Goal: Task Accomplishment & Management: Use online tool/utility

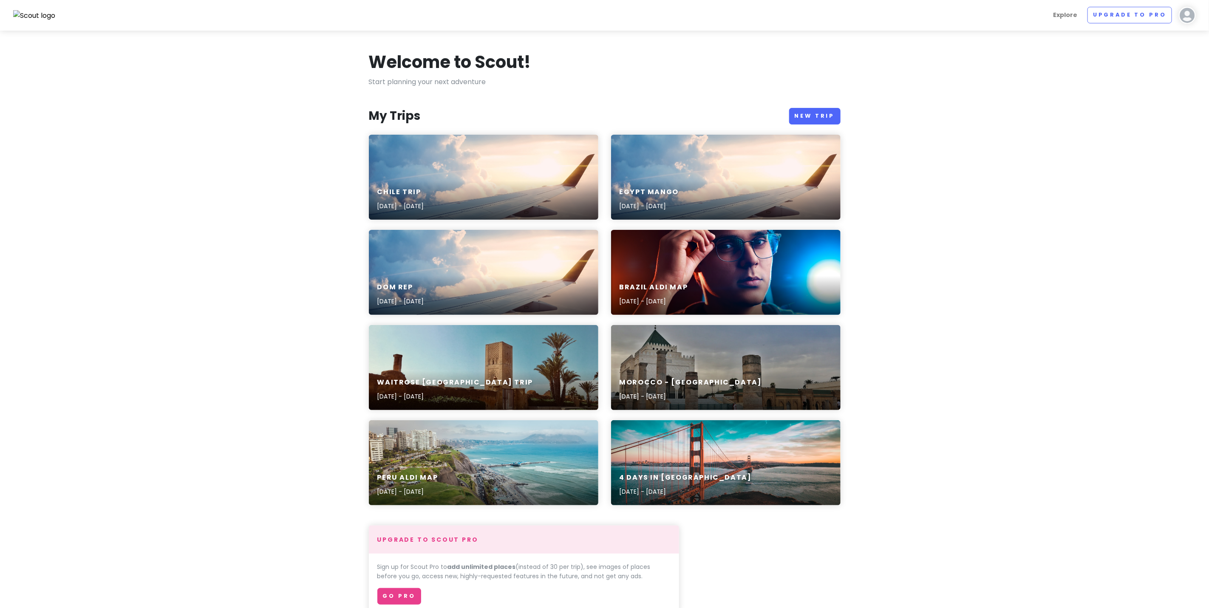
click at [405, 166] on div "Chile Trip [DATE] - [DATE]" at bounding box center [483, 177] width 229 height 85
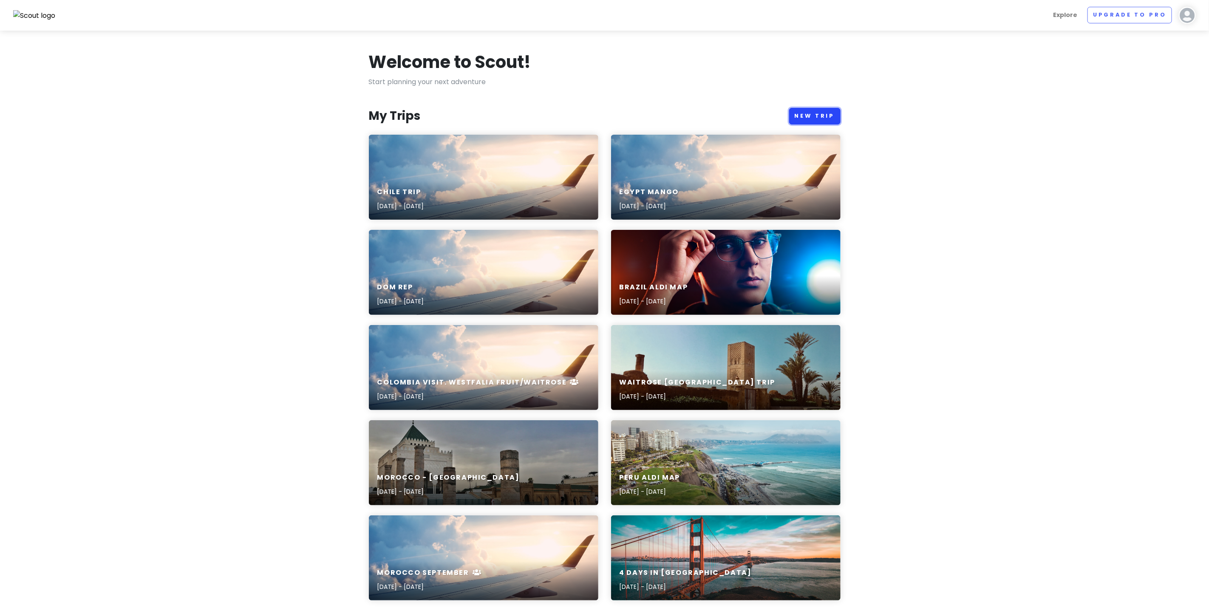
click at [825, 114] on link "New Trip" at bounding box center [814, 116] width 51 height 17
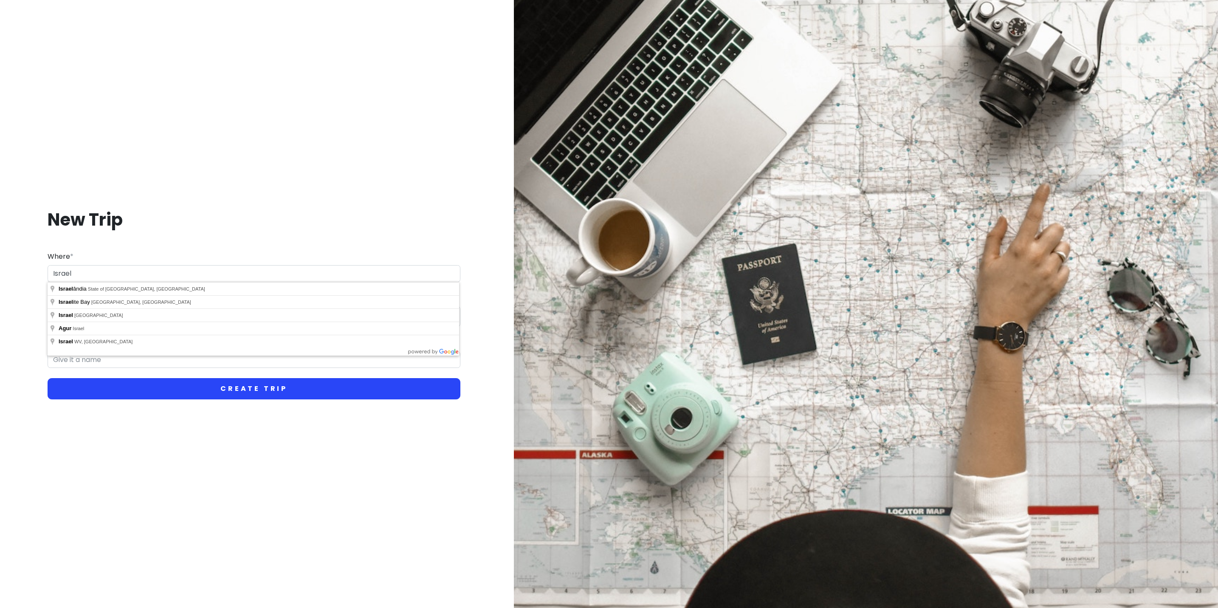
type input "Israel"
click at [187, 386] on button "Create Trip" at bounding box center [254, 388] width 413 height 21
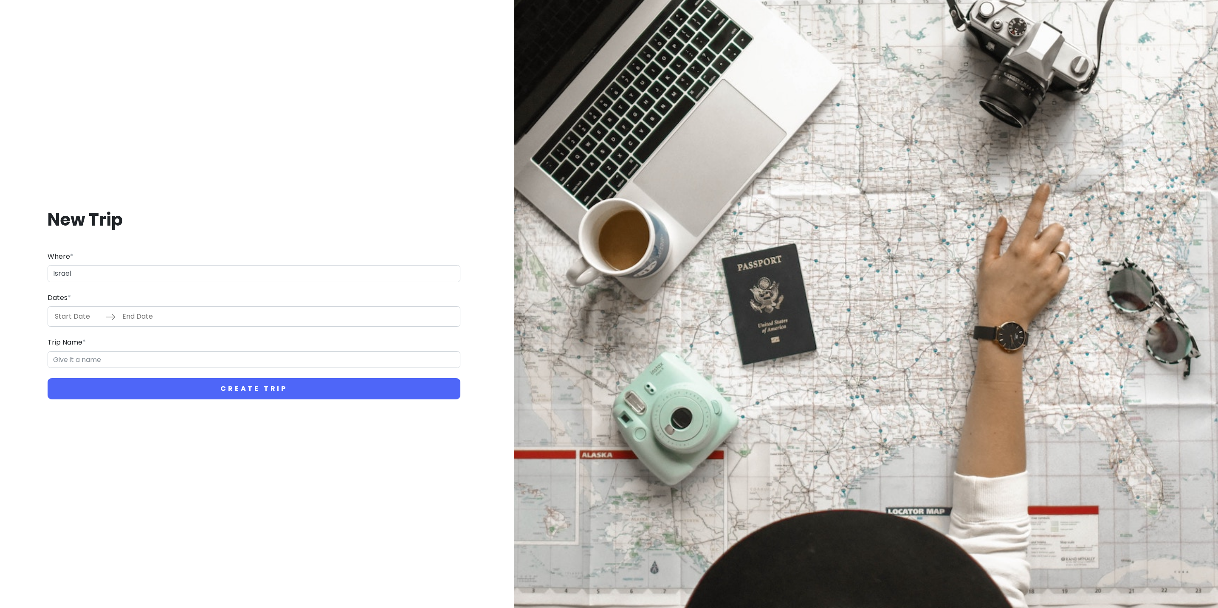
click at [180, 316] on div "Navigate forward to interact with the calendar and select a date. Press the que…" at bounding box center [254, 316] width 413 height 20
click at [143, 359] on input "Trip Name *" at bounding box center [254, 359] width 413 height 17
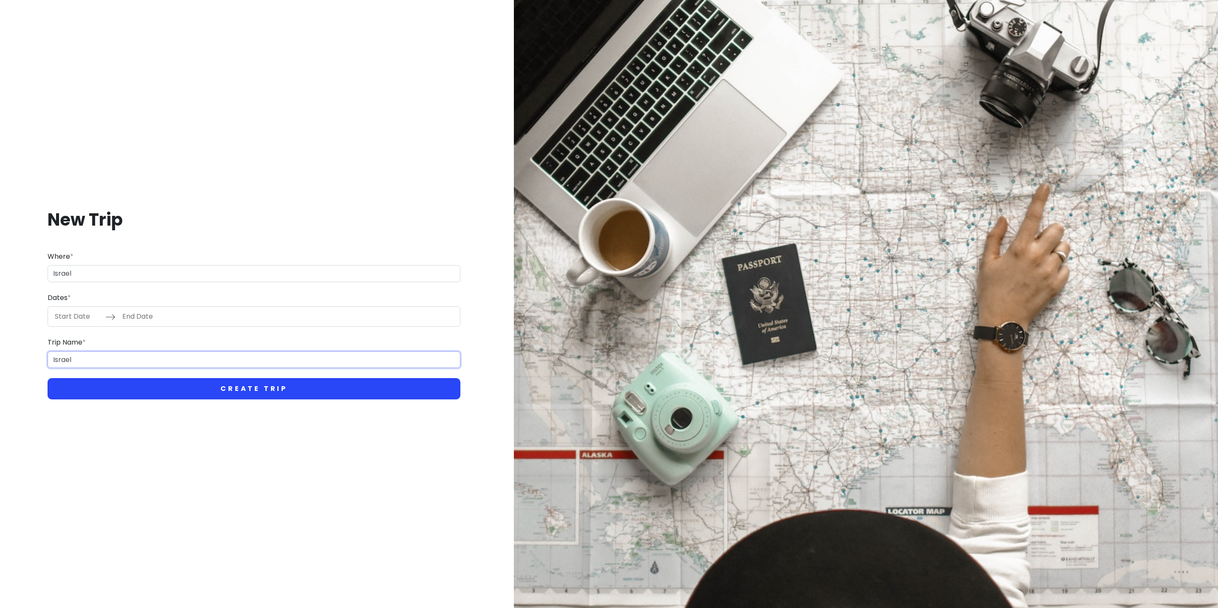
type input "Israel"
click at [260, 389] on button "Create Trip" at bounding box center [254, 388] width 413 height 21
click at [242, 387] on button "Create Trip" at bounding box center [254, 388] width 413 height 21
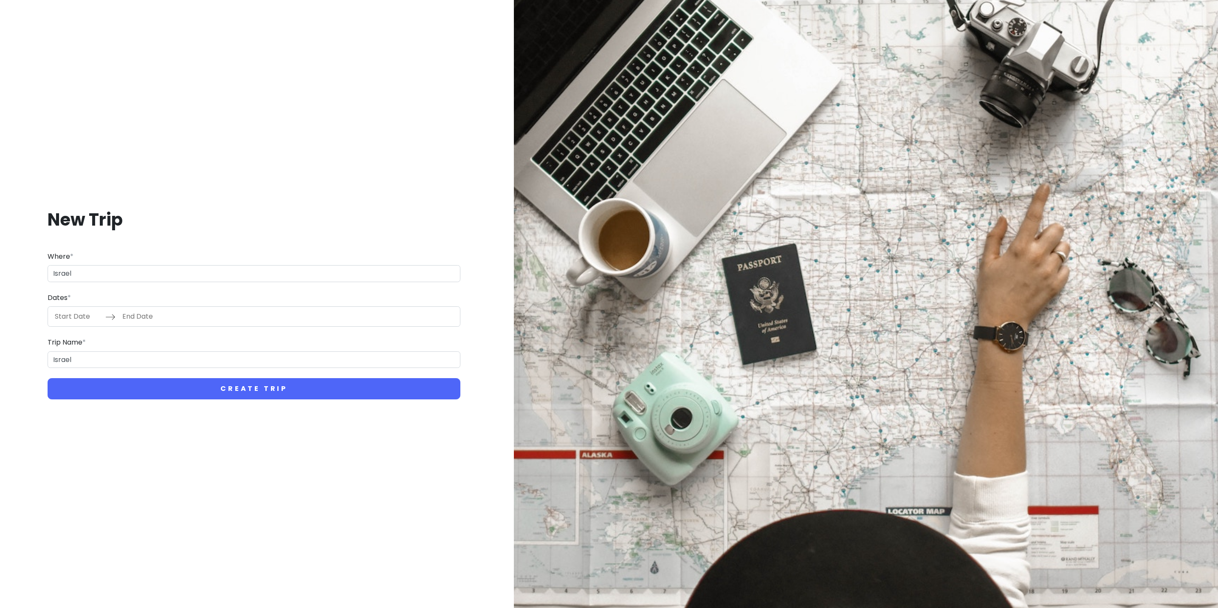
click at [345, 201] on div "New Trip Where * [GEOGRAPHIC_DATA] Dates * Navigate forward to interact with th…" at bounding box center [254, 304] width 495 height 232
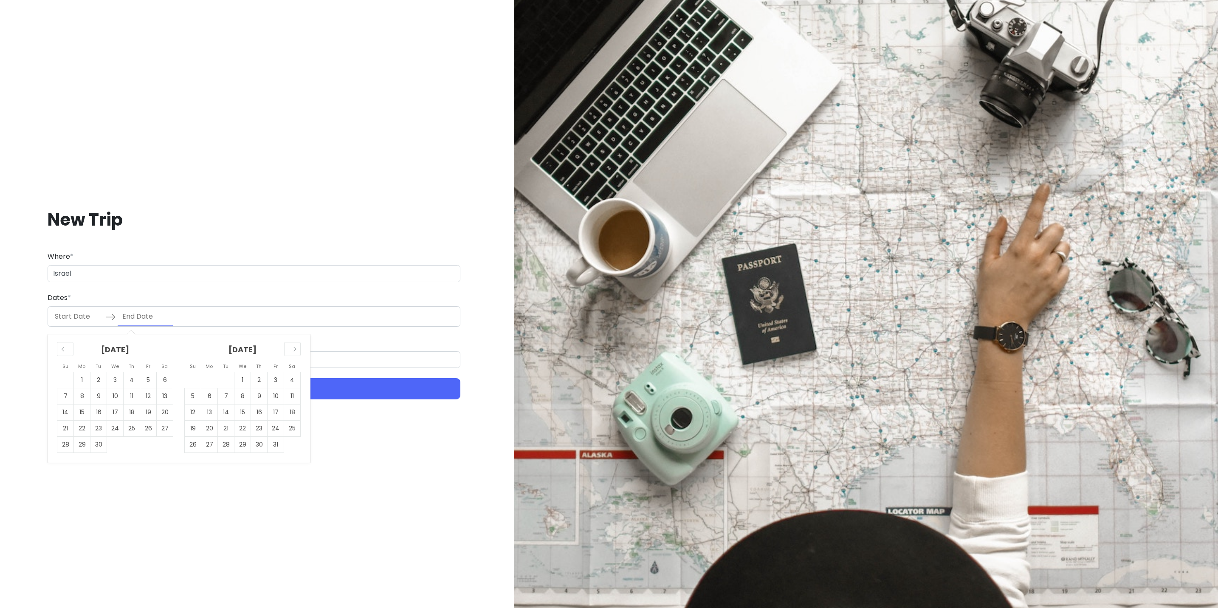
click at [159, 319] on input "End Date" at bounding box center [145, 317] width 55 height 20
click at [83, 376] on td "1" at bounding box center [82, 380] width 17 height 16
type input "[DATE]"
click at [245, 376] on td "1" at bounding box center [243, 380] width 17 height 16
type input "[DATE]"
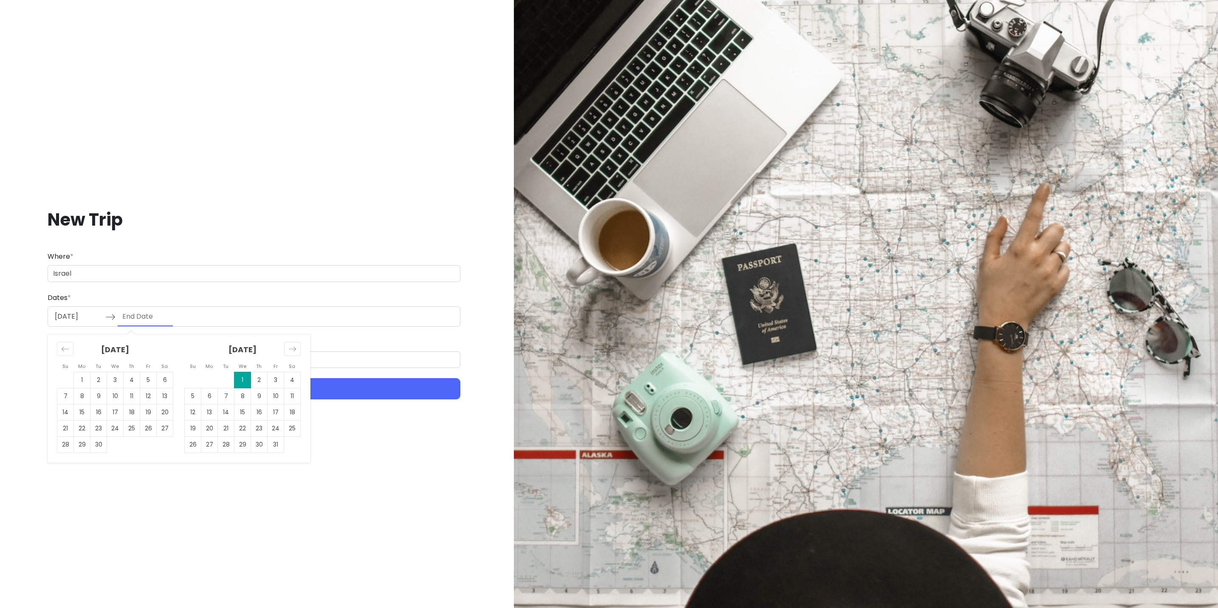
click at [342, 479] on div "New Trip Where * [GEOGRAPHIC_DATA] Dates * [DATE] Navigate forward to interact …" at bounding box center [253, 304] width 507 height 608
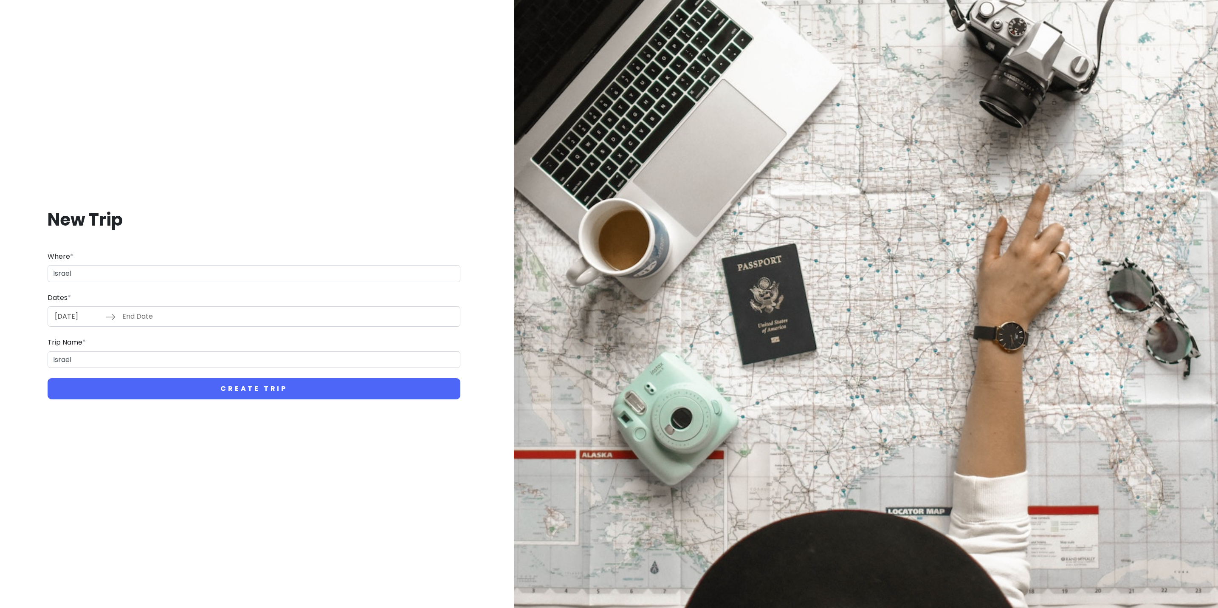
click at [153, 313] on input "End Date" at bounding box center [145, 317] width 55 height 20
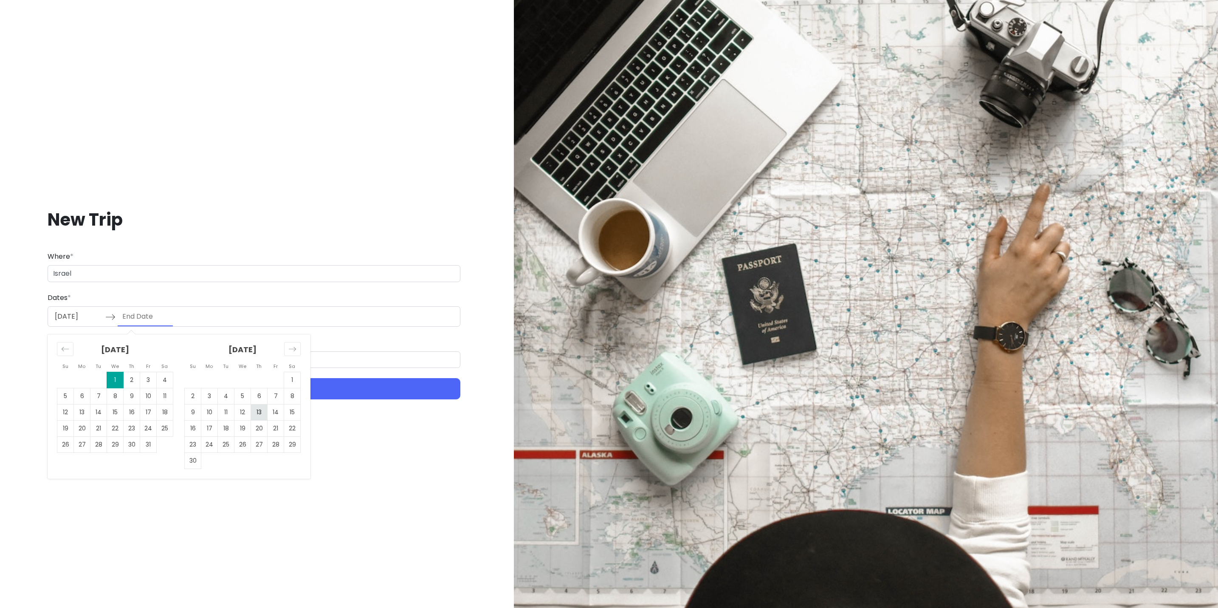
click at [251, 412] on td "13" at bounding box center [259, 412] width 17 height 16
type input "[DATE]"
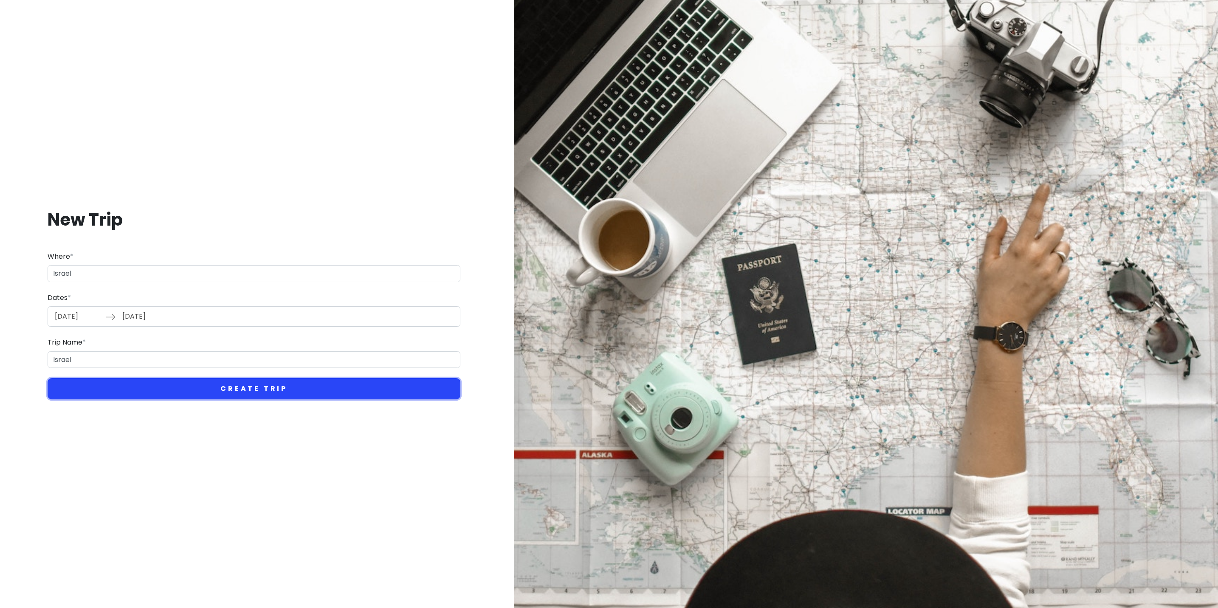
click at [300, 389] on button "Create Trip" at bounding box center [254, 388] width 413 height 21
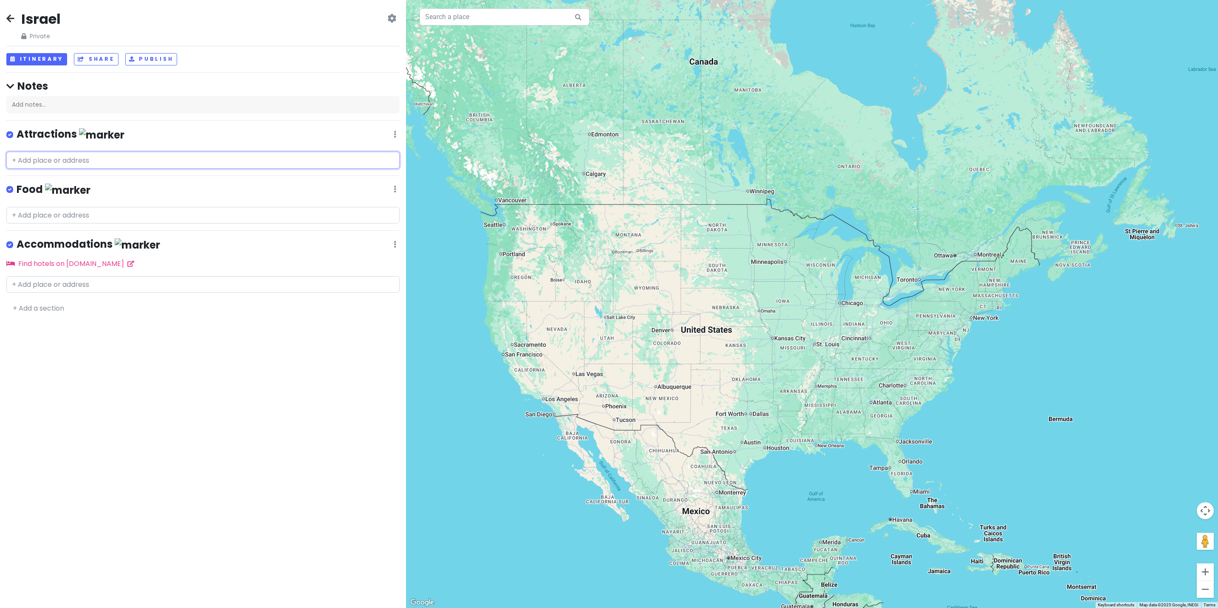
click at [83, 162] on input "text" at bounding box center [202, 160] width 393 height 17
click at [76, 162] on input "text" at bounding box center [202, 160] width 393 height 17
paste input "33.069887 35.132293"
type input "33.069887 35.132293"
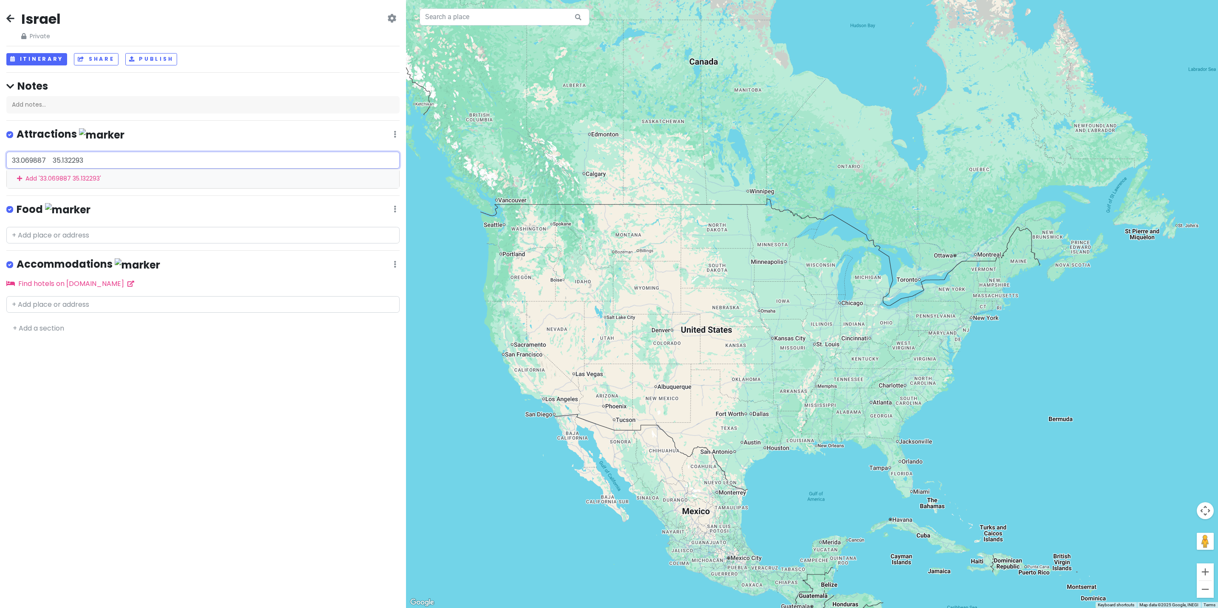
click at [48, 176] on div "Add ' 33.069887 35.132293 '" at bounding box center [203, 178] width 393 height 19
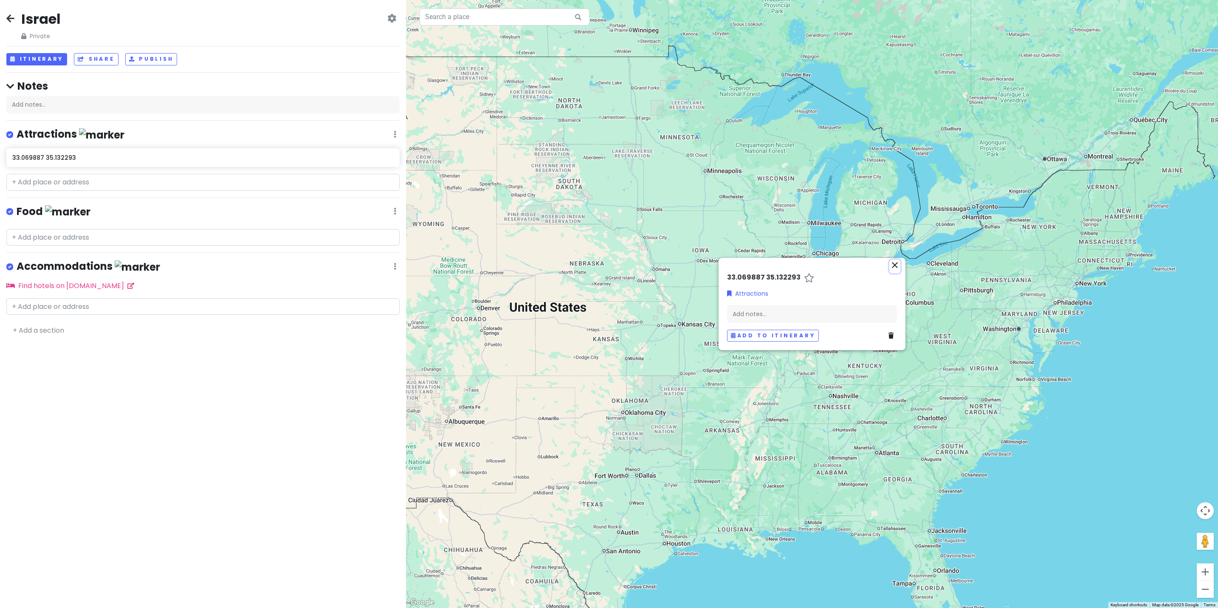
click at [896, 265] on icon "close" at bounding box center [895, 265] width 10 height 10
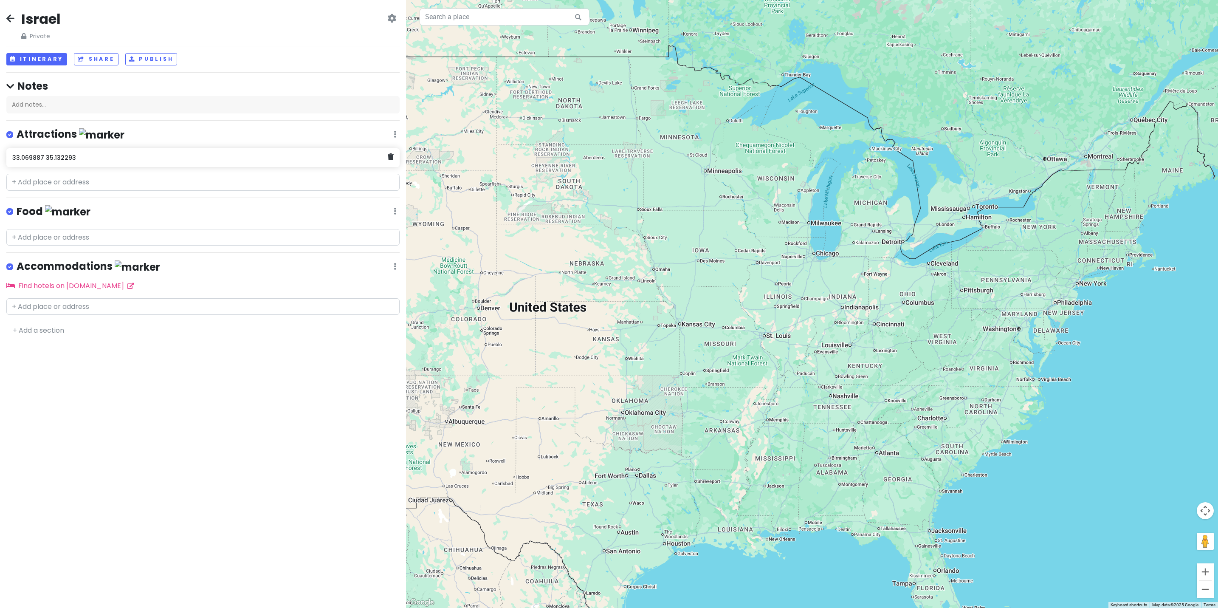
click at [83, 162] on div "33.069887 35.132293" at bounding box center [199, 158] width 375 height 12
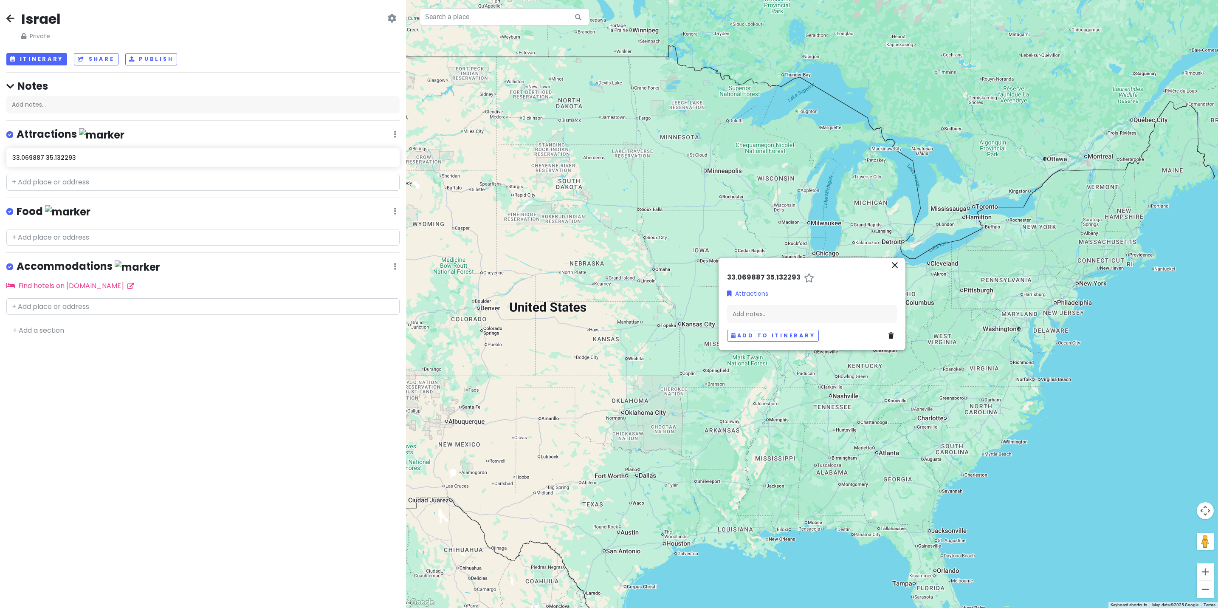
click at [891, 336] on icon at bounding box center [891, 336] width 5 height 6
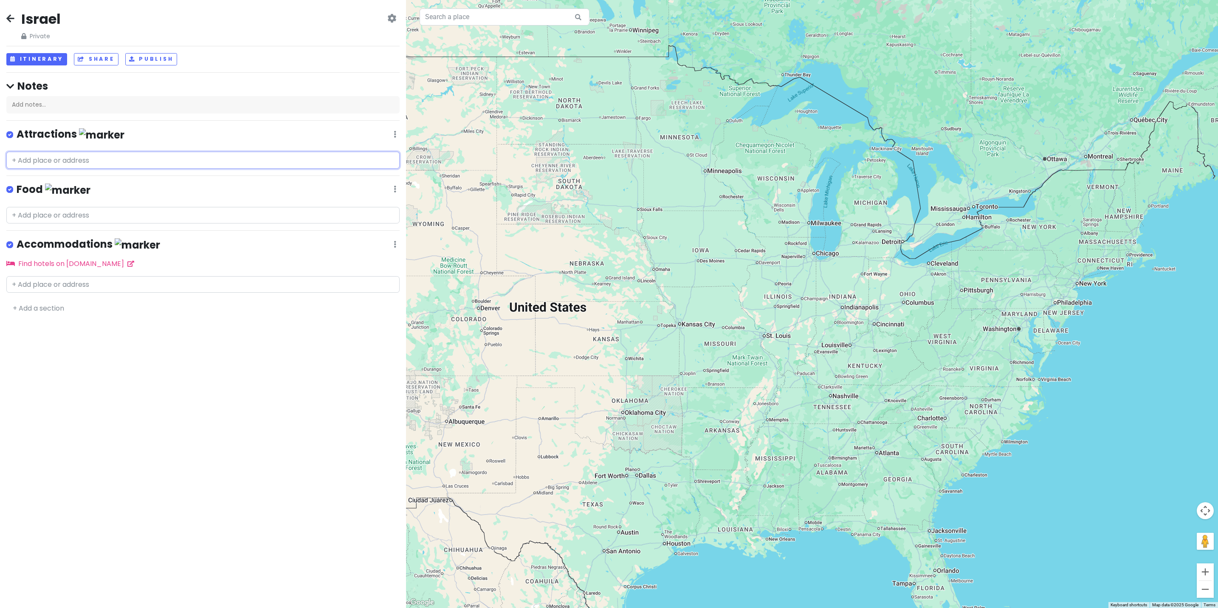
click at [93, 161] on input "text" at bounding box center [202, 160] width 393 height 17
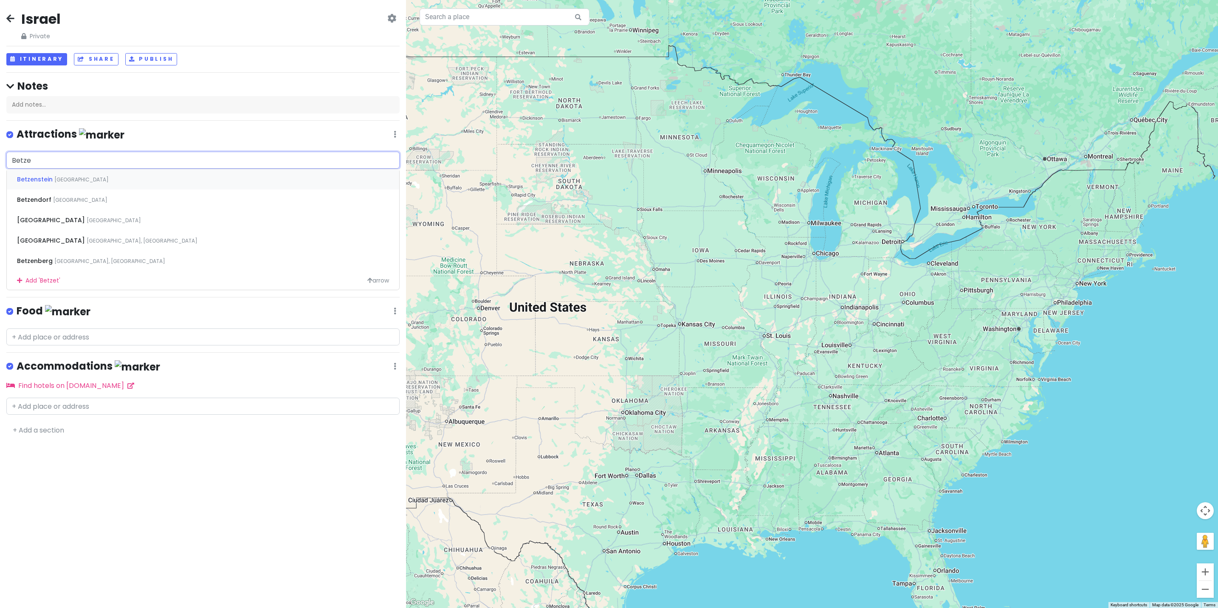
type input "Betzet"
click at [29, 180] on span "Betzet" at bounding box center [27, 179] width 21 height 8
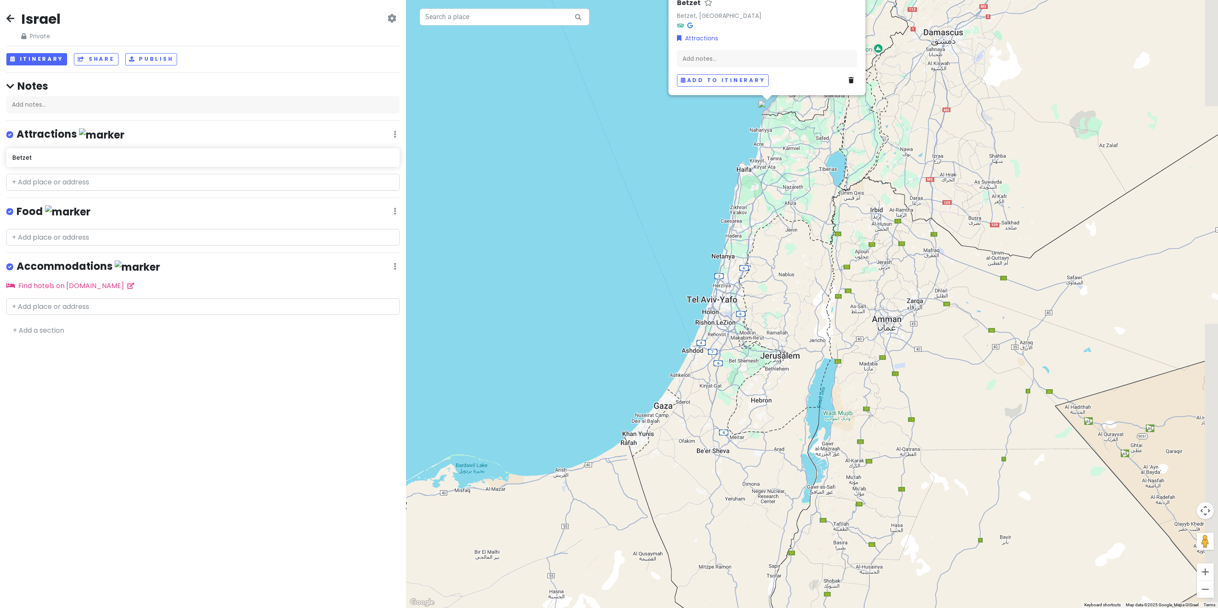
drag, startPoint x: 1114, startPoint y: 492, endPoint x: 937, endPoint y: 176, distance: 362.4
click at [937, 176] on div "Betzet Betzet, [GEOGRAPHIC_DATA] Attractions Add notes... Add to itinerary" at bounding box center [812, 304] width 812 height 608
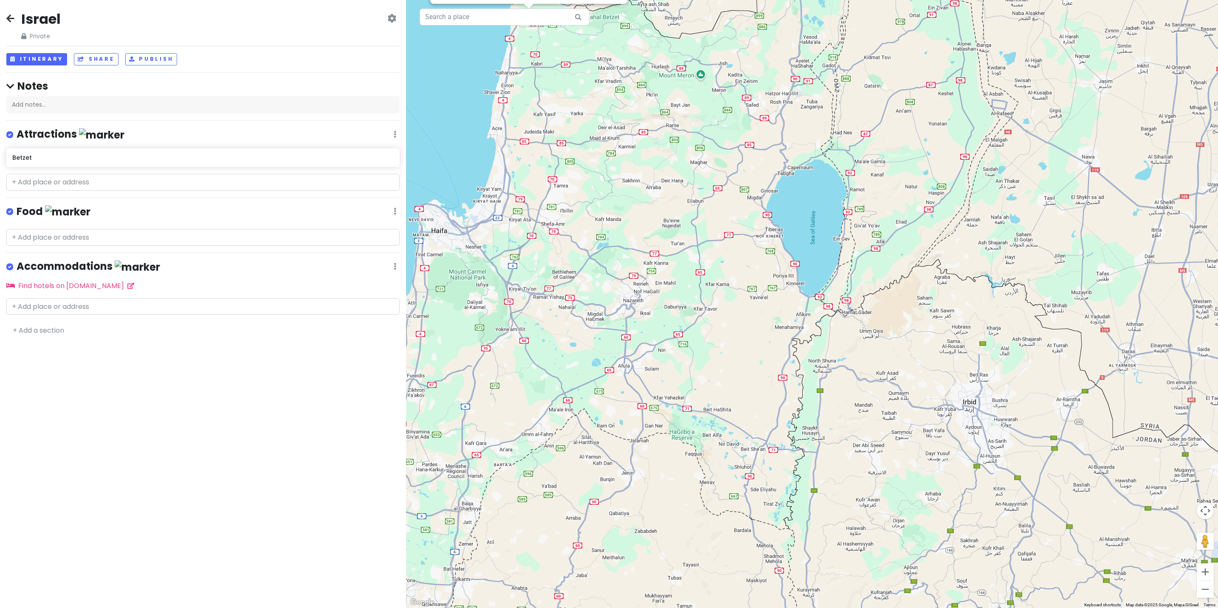
drag, startPoint x: 764, startPoint y: 172, endPoint x: 978, endPoint y: 392, distance: 306.2
click at [1028, 447] on div "Betzet Betzet, [GEOGRAPHIC_DATA] Attractions Add notes... Add to itinerary" at bounding box center [812, 304] width 812 height 608
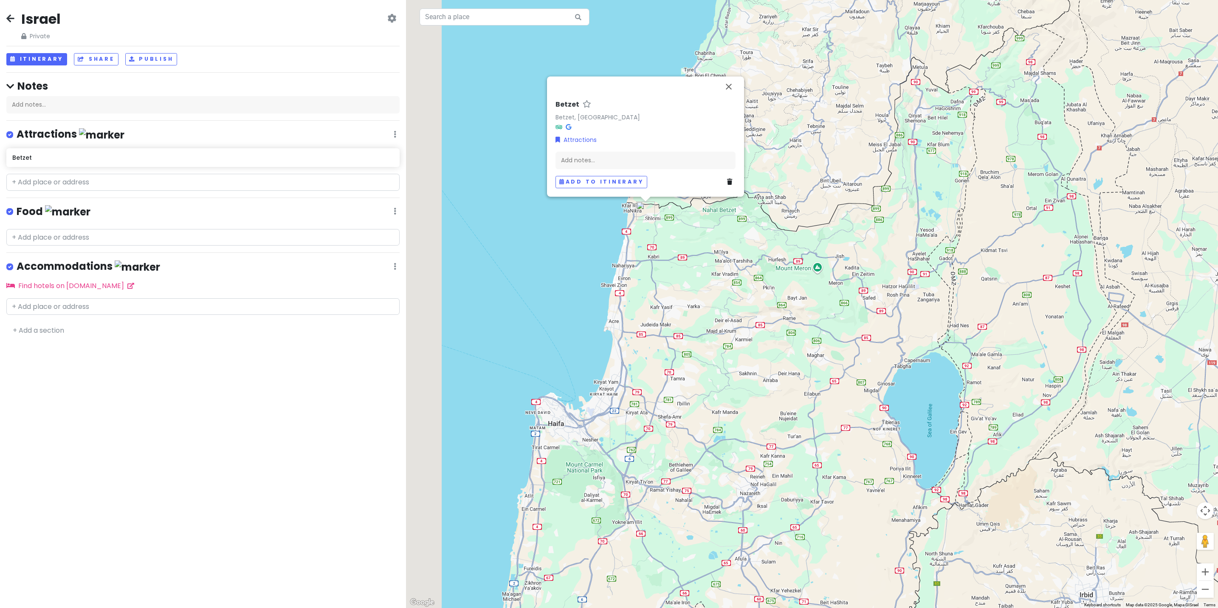
drag, startPoint x: 755, startPoint y: 201, endPoint x: 828, endPoint y: 380, distance: 193.0
click at [871, 395] on div "Betzet Betzet, [GEOGRAPHIC_DATA] Attractions Add notes... Add to itinerary" at bounding box center [812, 304] width 812 height 608
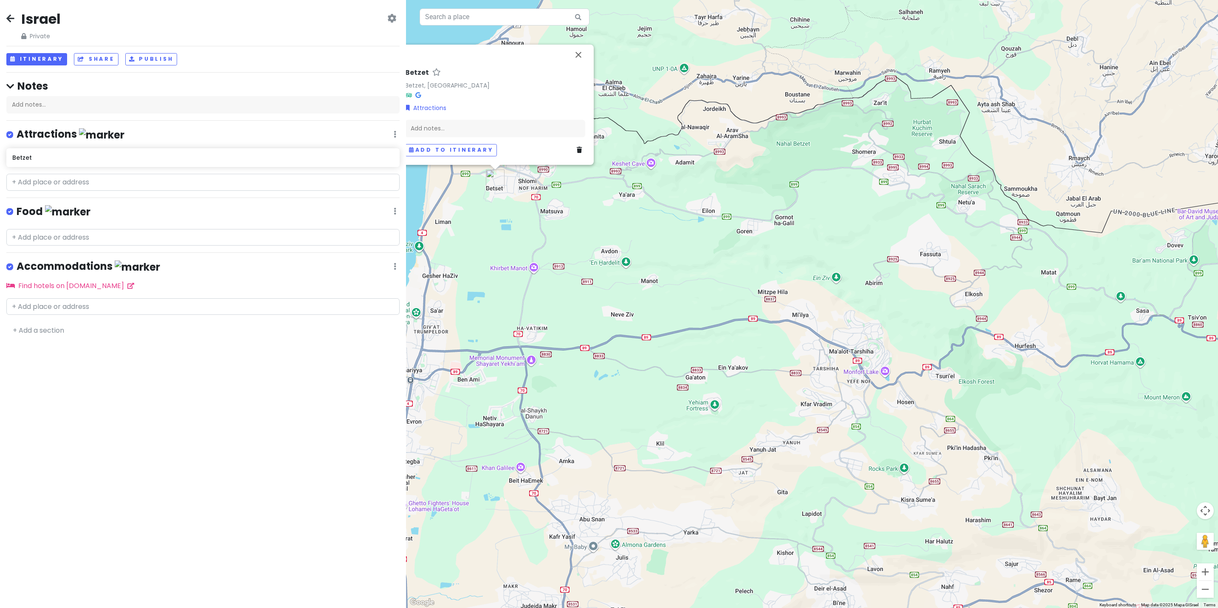
drag, startPoint x: 779, startPoint y: 164, endPoint x: 924, endPoint y: 408, distance: 283.5
click at [924, 408] on div "Betzet Betzet, [GEOGRAPHIC_DATA] Attractions Add notes... Add to itinerary" at bounding box center [812, 304] width 812 height 608
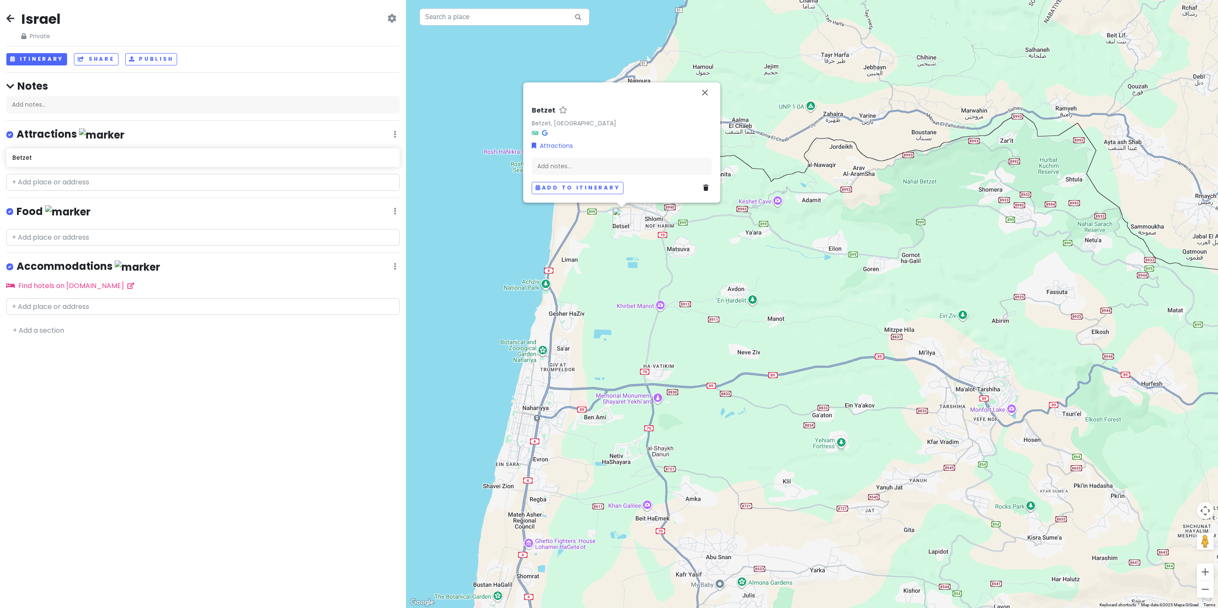
drag, startPoint x: 676, startPoint y: 270, endPoint x: 802, endPoint y: 297, distance: 129.1
click at [802, 297] on div "Betzet Betzet, [GEOGRAPHIC_DATA] Attractions Add notes... Add to itinerary" at bounding box center [812, 304] width 812 height 608
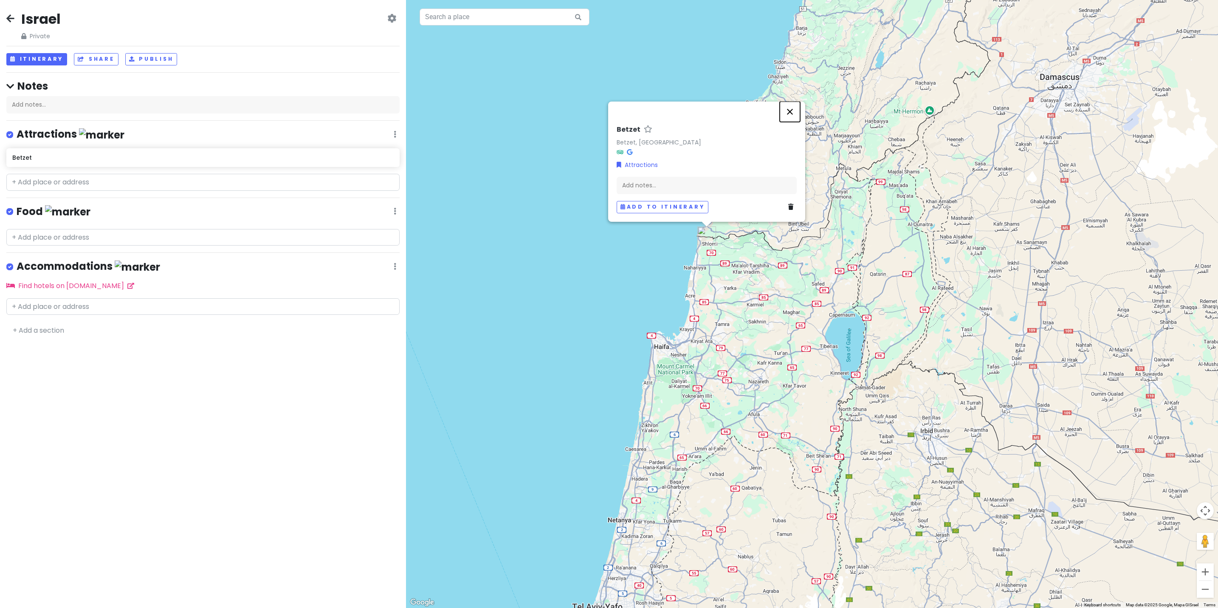
drag, startPoint x: 792, startPoint y: 110, endPoint x: 810, endPoint y: 180, distance: 72.4
click at [792, 110] on button "Close" at bounding box center [790, 112] width 20 height 20
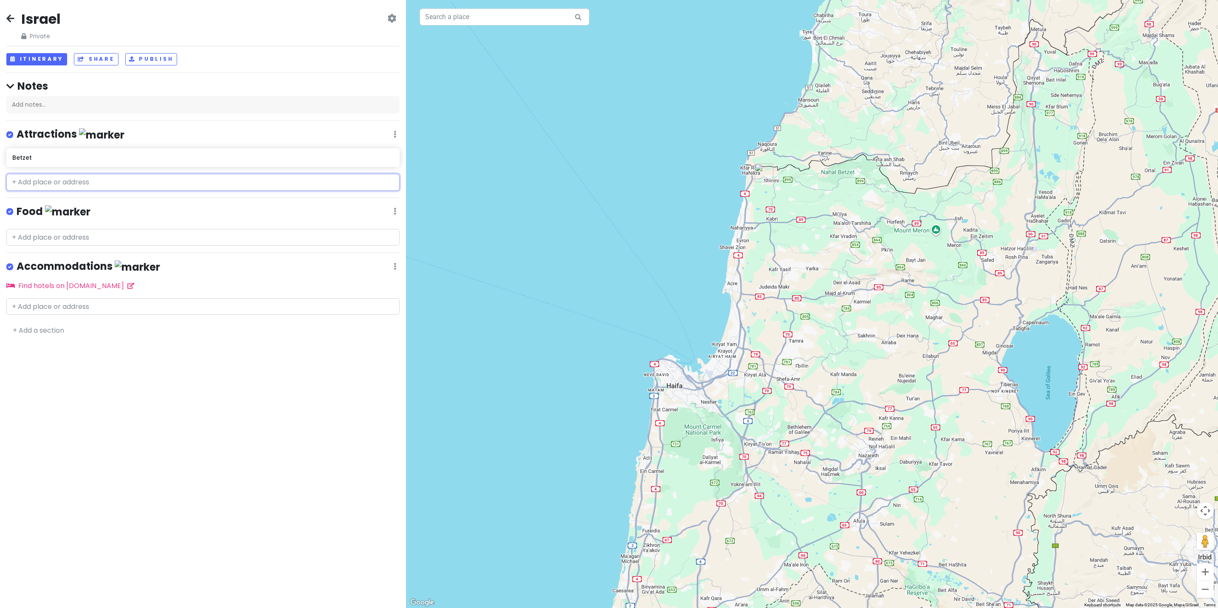
click at [69, 180] on input "text" at bounding box center [202, 182] width 393 height 17
paste input "33.005000 35.122200"
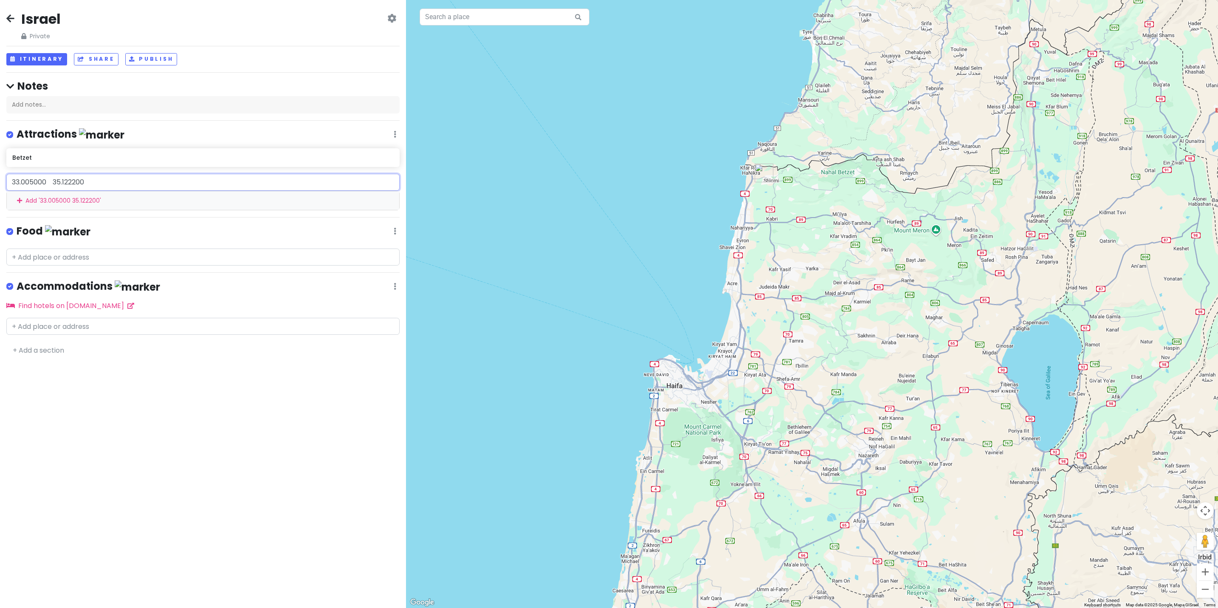
click at [45, 182] on input "33.005000 35.122200" at bounding box center [202, 182] width 393 height 17
click at [76, 181] on input "33.005 35.122200" at bounding box center [202, 182] width 393 height 17
drag, startPoint x: 42, startPoint y: 183, endPoint x: 48, endPoint y: 212, distance: 29.6
click at [42, 185] on input "33.005 35.1222" at bounding box center [202, 182] width 393 height 17
drag, startPoint x: 64, startPoint y: 180, endPoint x: -6, endPoint y: 178, distance: 70.1
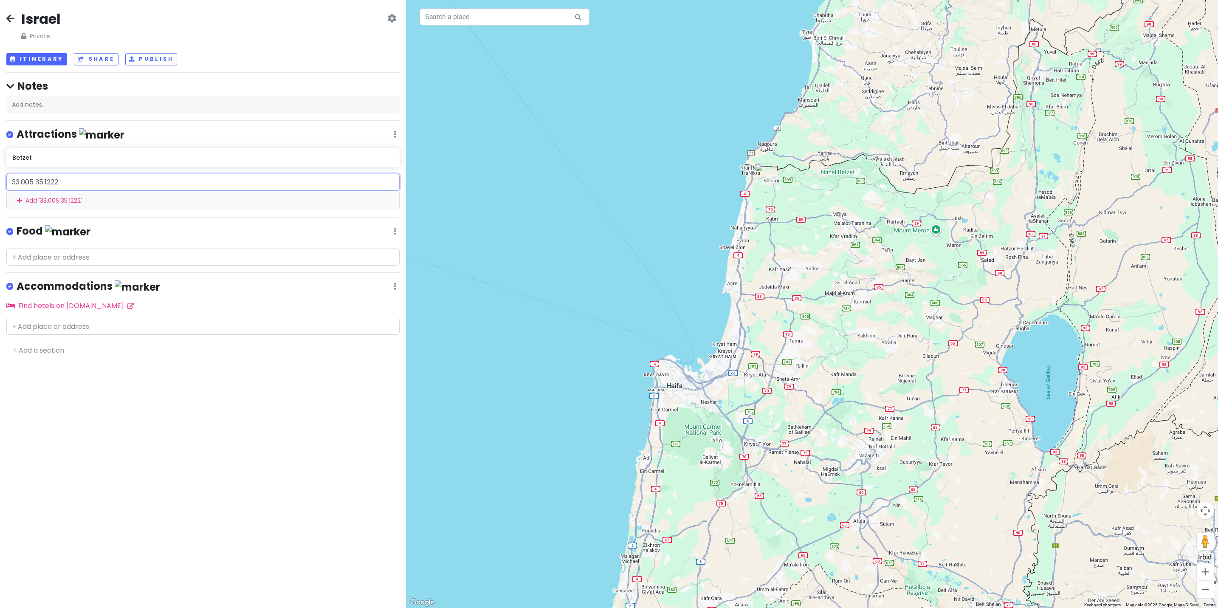
click at [0, 178] on html "Israel Private Change Dates Make a Copy Delete Trip Go Pro ⚡️ Give Feedback 💡 S…" at bounding box center [609, 304] width 1218 height 608
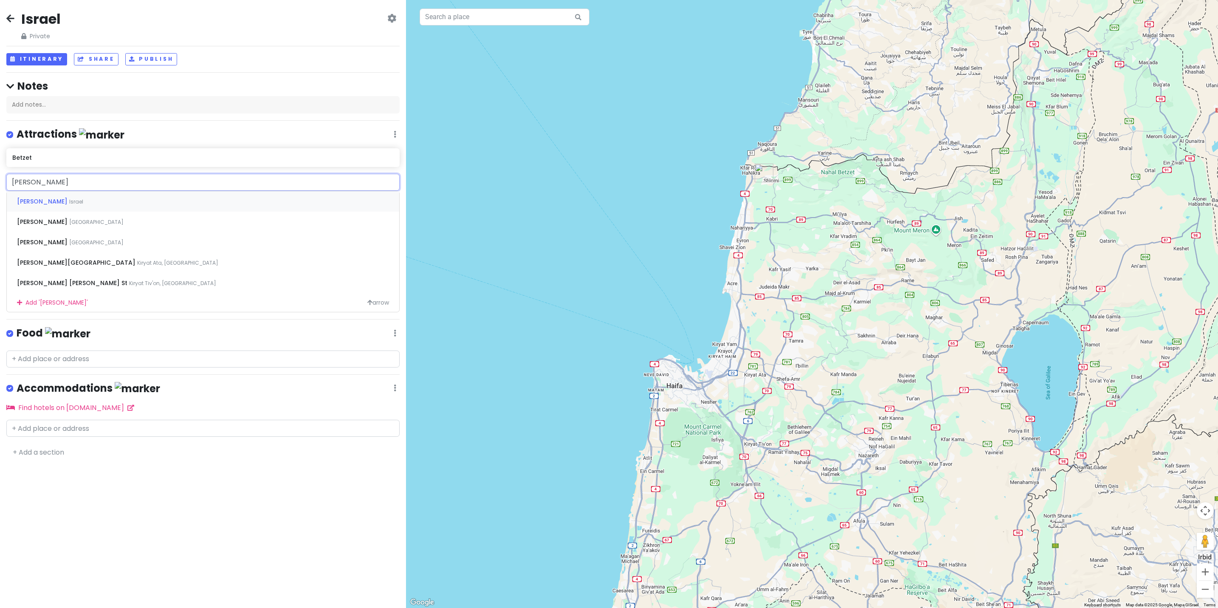
type input "[PERSON_NAME]"
click at [38, 202] on span "[PERSON_NAME]" at bounding box center [43, 201] width 52 height 8
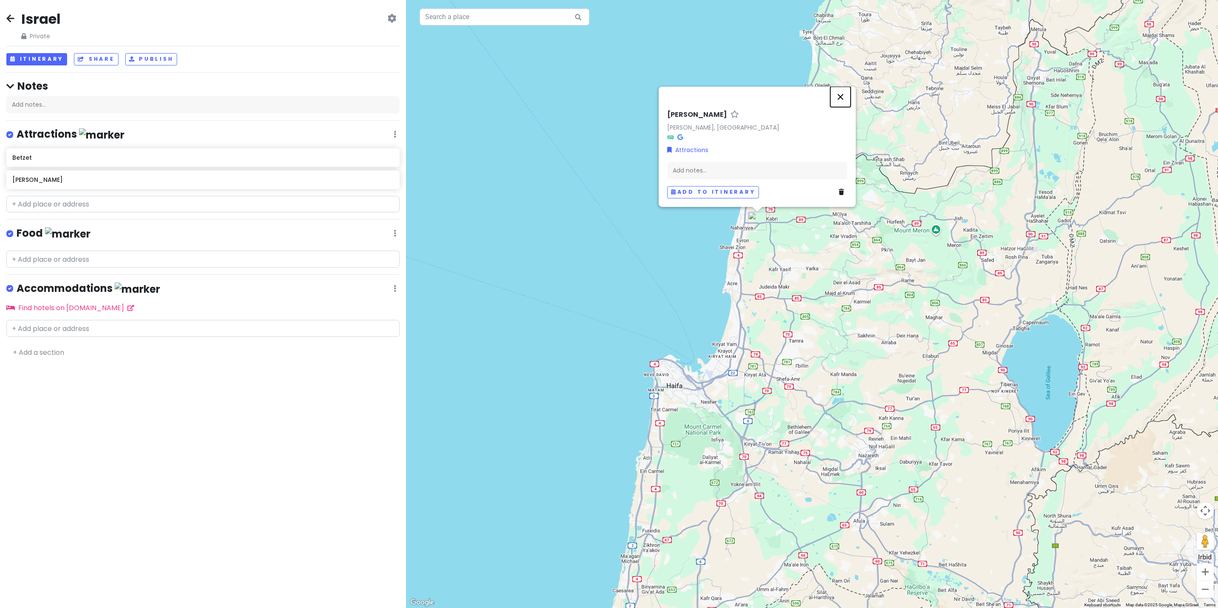
click at [840, 95] on button "Close" at bounding box center [841, 97] width 20 height 20
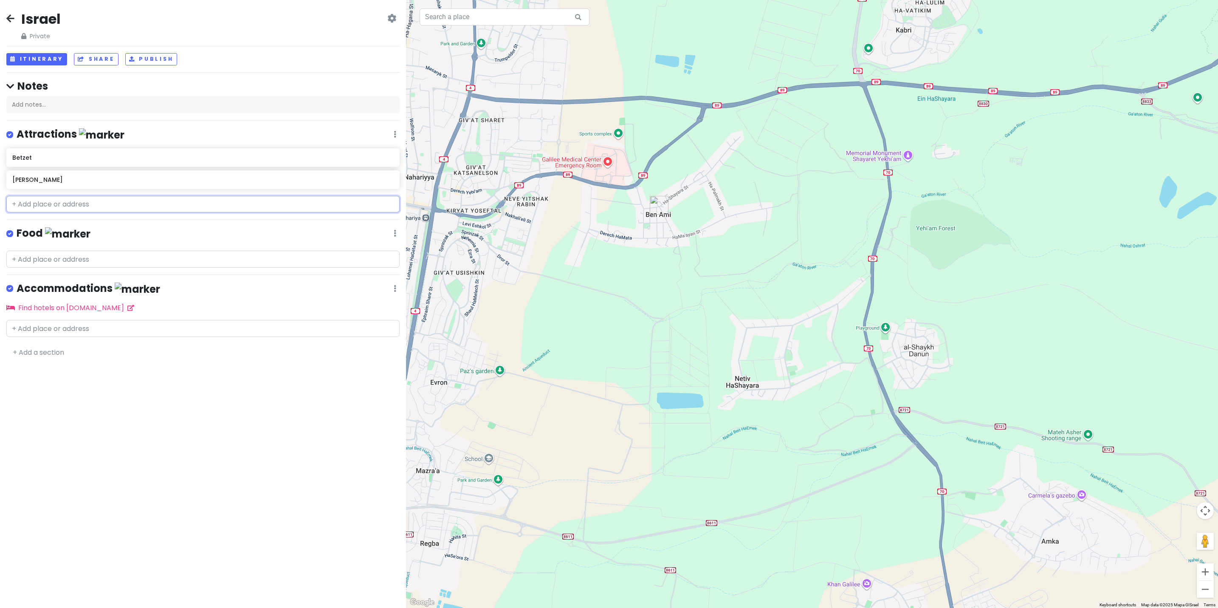
click at [96, 204] on input "text" at bounding box center [202, 204] width 393 height 17
paste input "Netiv HaShayara"
type input "Netiv HaShayara"
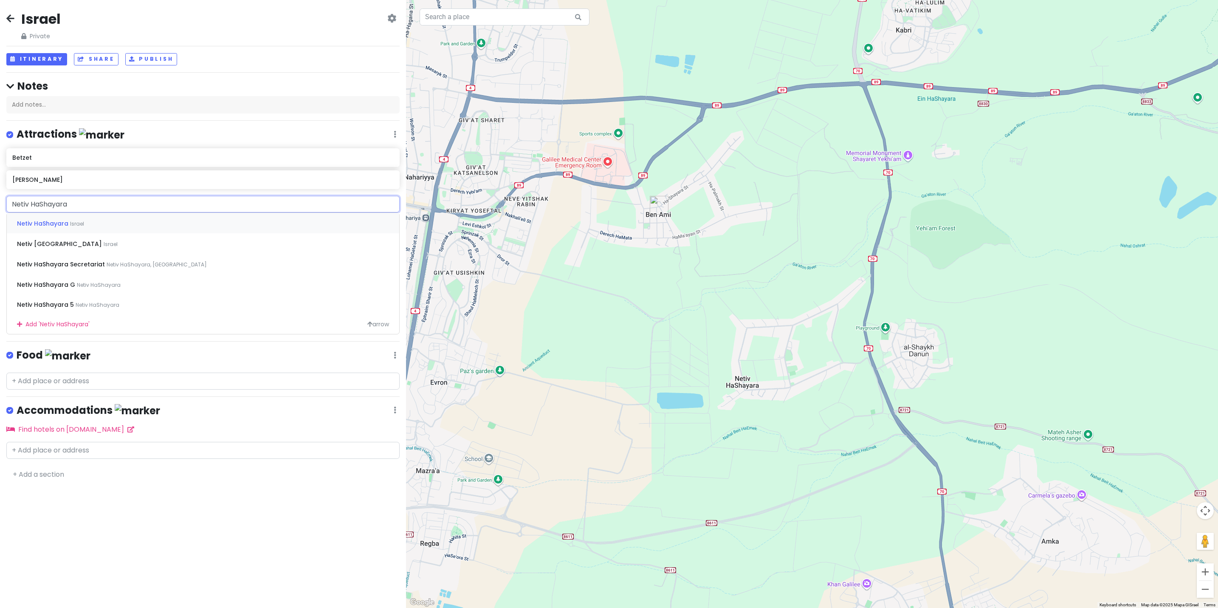
click at [60, 222] on span "Netiv HaShayara" at bounding box center [43, 223] width 53 height 8
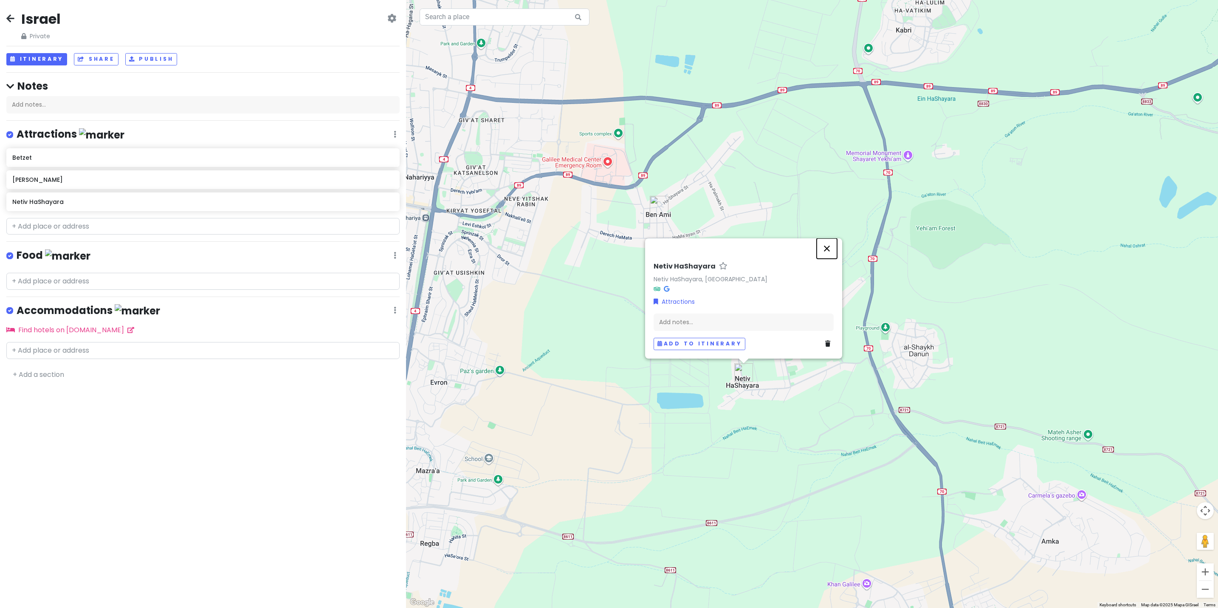
click at [831, 247] on button "Close" at bounding box center [827, 248] width 20 height 20
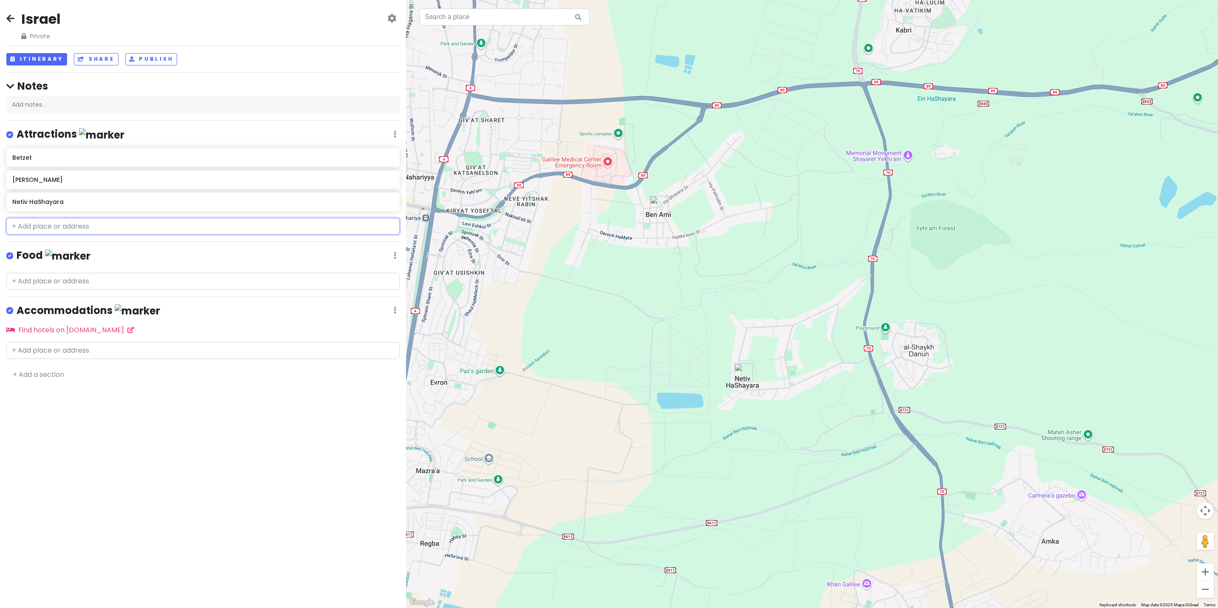
click at [75, 225] on input "text" at bounding box center [202, 226] width 393 height 17
paste input "liman"
type input "liman"
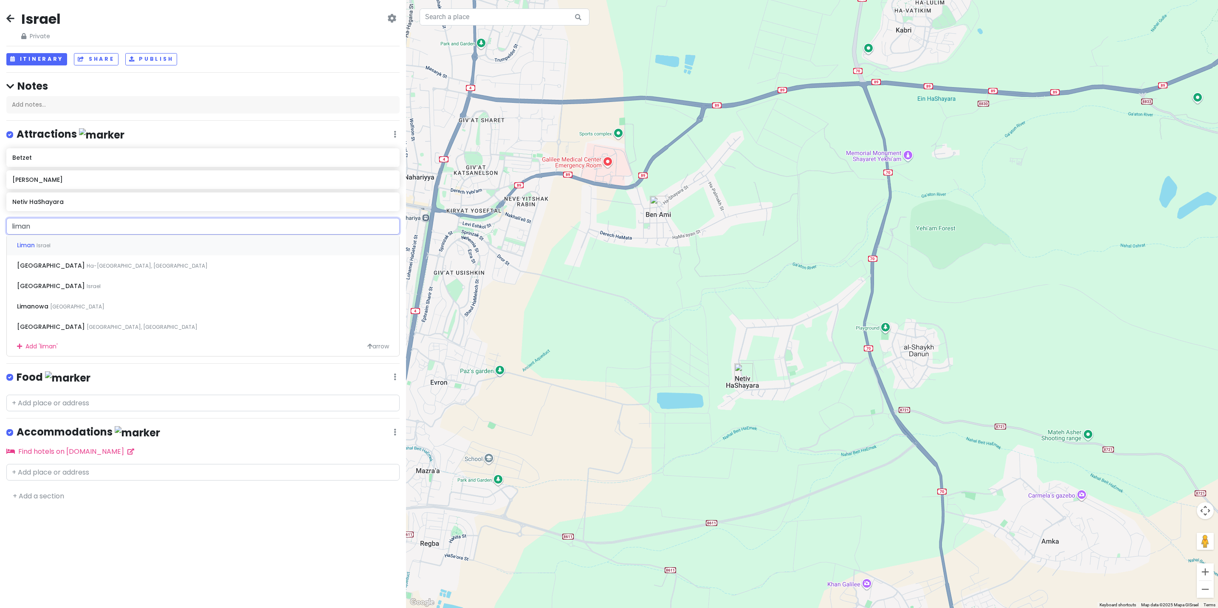
click at [28, 246] on span "Liman" at bounding box center [27, 245] width 20 height 8
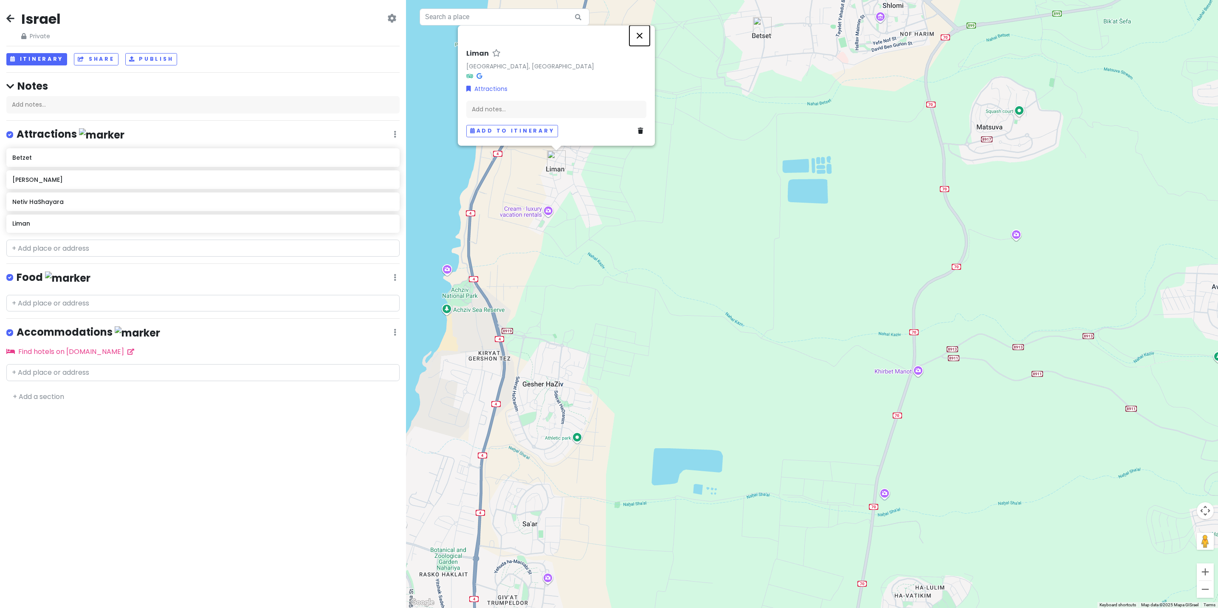
click at [642, 32] on button "Close" at bounding box center [640, 35] width 20 height 20
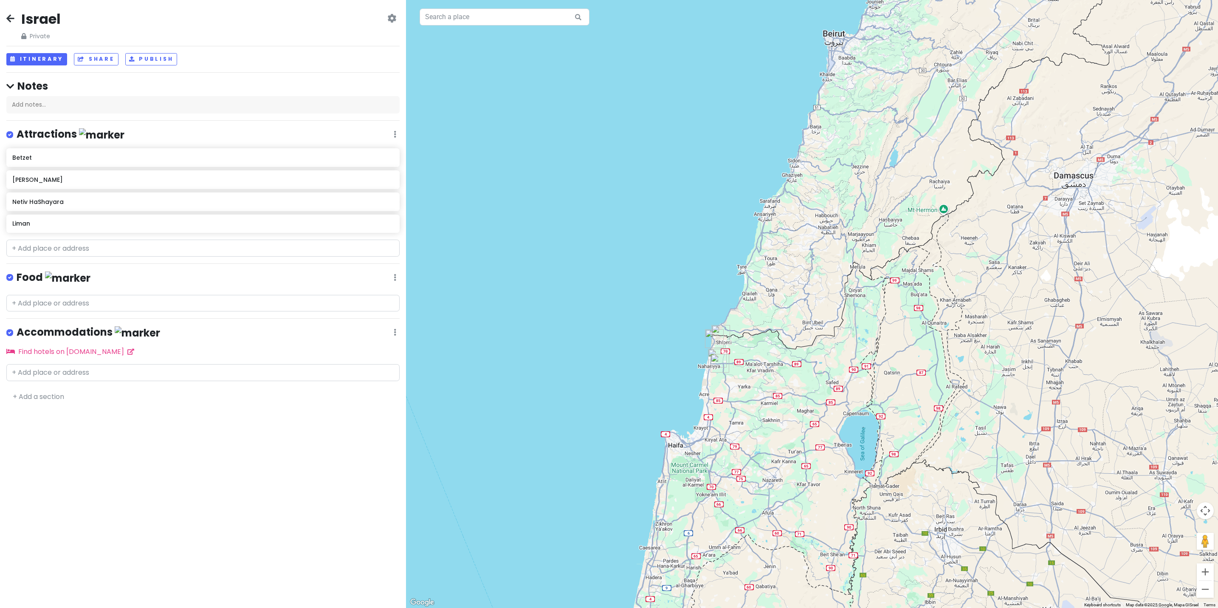
drag, startPoint x: 927, startPoint y: 319, endPoint x: 959, endPoint y: 334, distance: 35.9
click at [959, 334] on div at bounding box center [812, 304] width 812 height 608
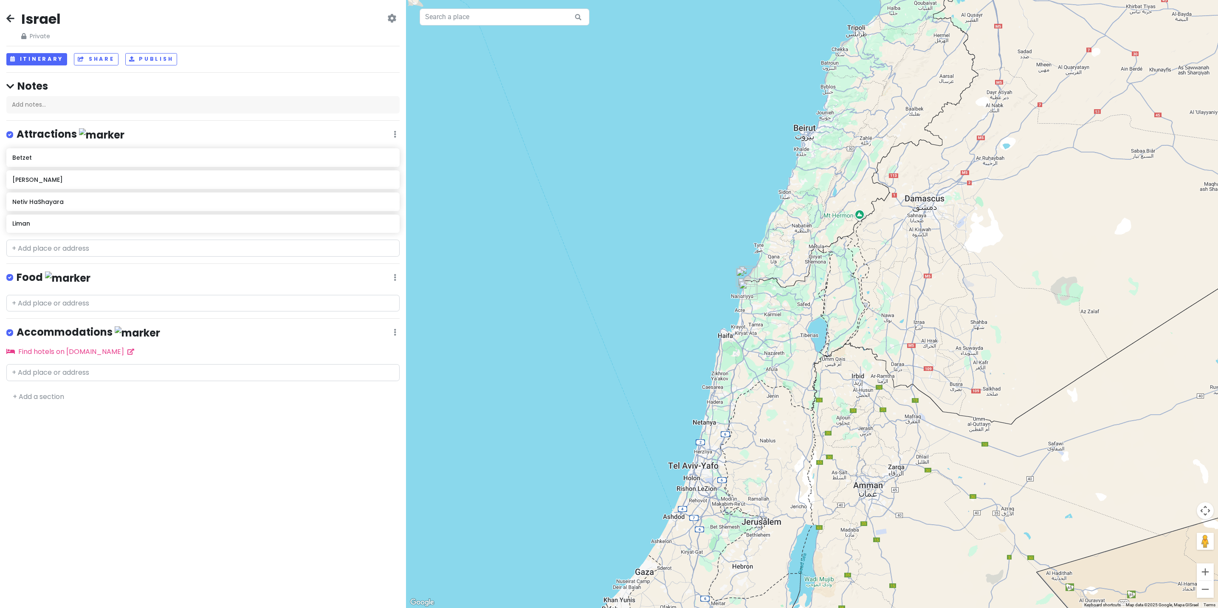
drag, startPoint x: 946, startPoint y: 404, endPoint x: 855, endPoint y: 277, distance: 156.6
click at [855, 277] on div at bounding box center [812, 304] width 812 height 608
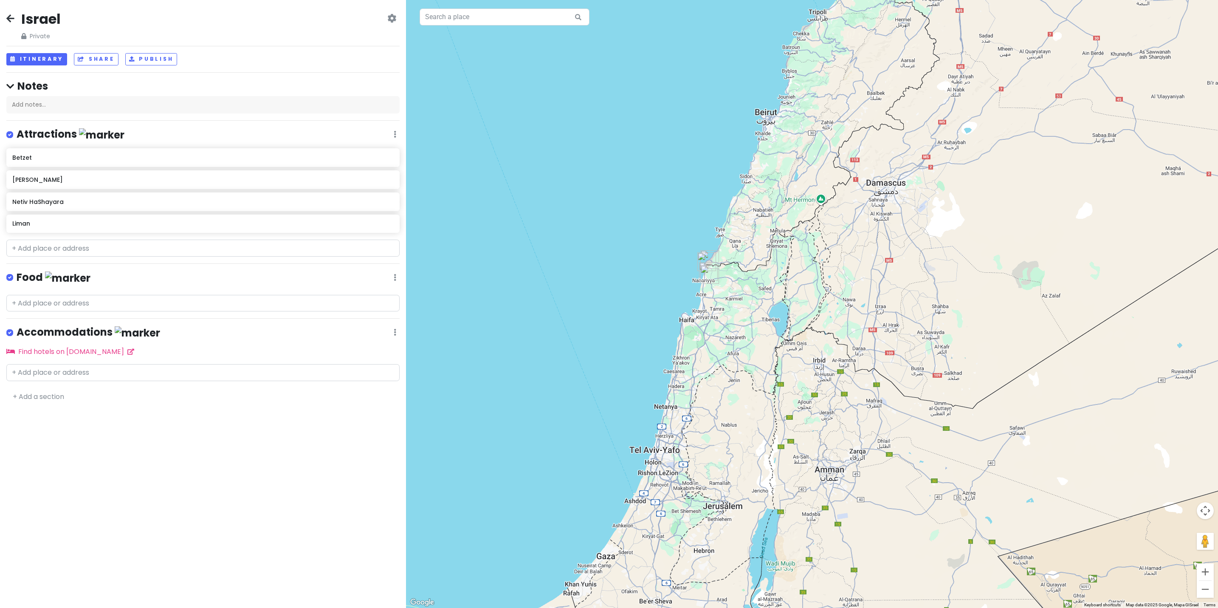
drag, startPoint x: 1065, startPoint y: 291, endPoint x: 1023, endPoint y: 275, distance: 44.1
click at [1023, 275] on div at bounding box center [812, 304] width 812 height 608
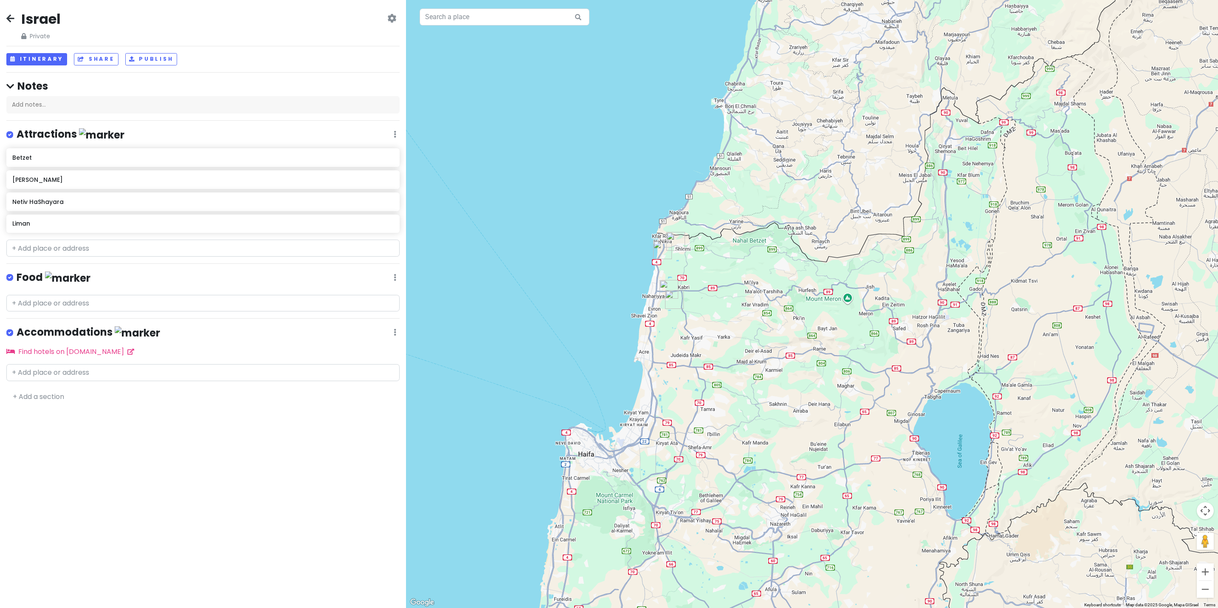
drag, startPoint x: 750, startPoint y: 229, endPoint x: 768, endPoint y: 317, distance: 89.7
click at [768, 317] on div at bounding box center [812, 304] width 812 height 608
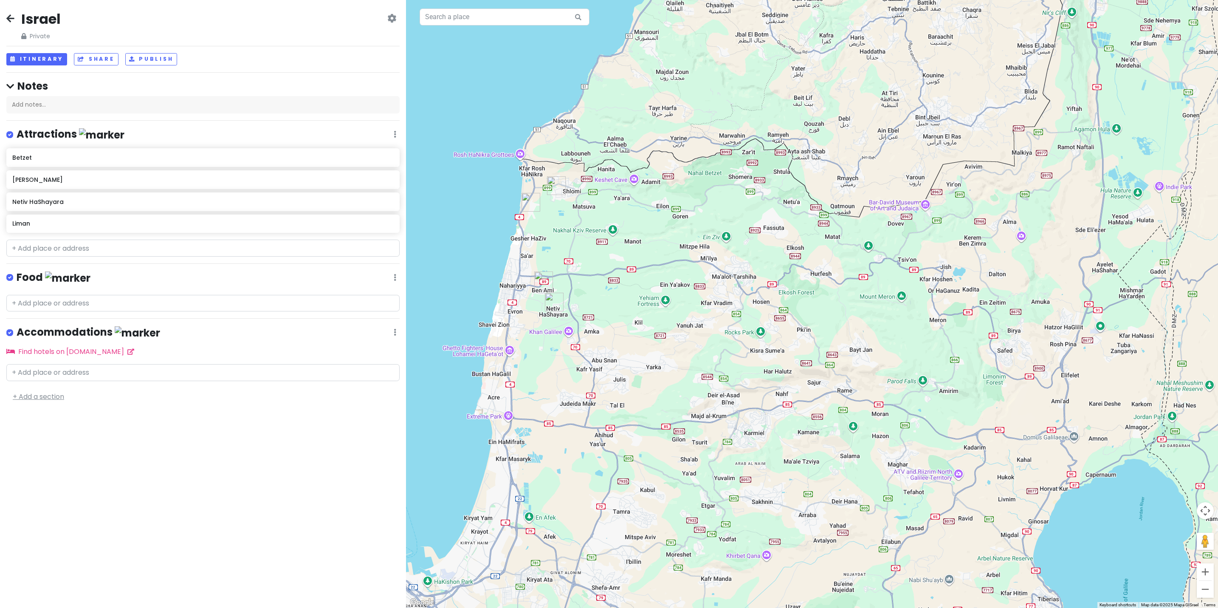
click at [55, 393] on link "+ Add a section" at bounding box center [38, 397] width 51 height 10
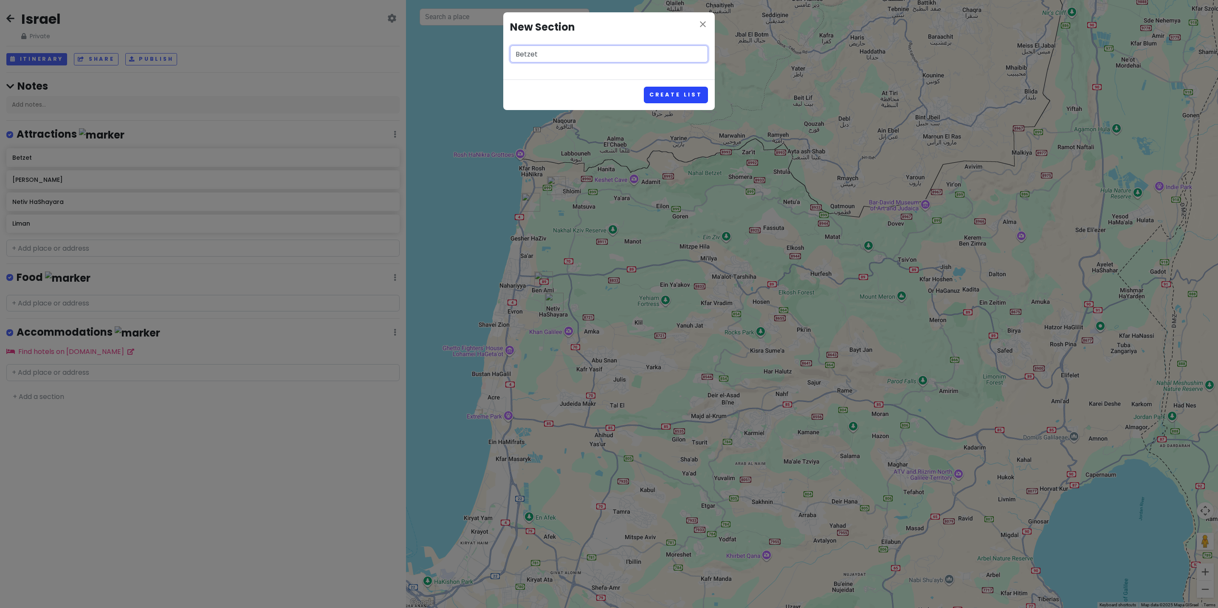
type input "Betzet"
click at [673, 93] on button "Create List" at bounding box center [676, 95] width 64 height 17
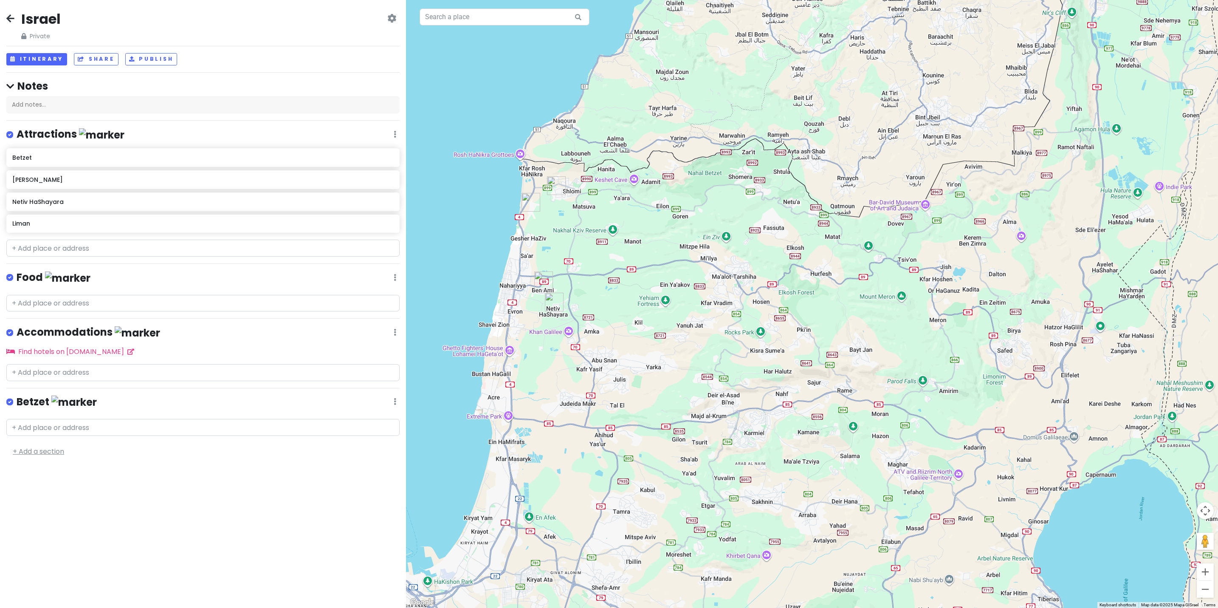
click at [47, 450] on link "+ Add a section" at bounding box center [38, 452] width 51 height 10
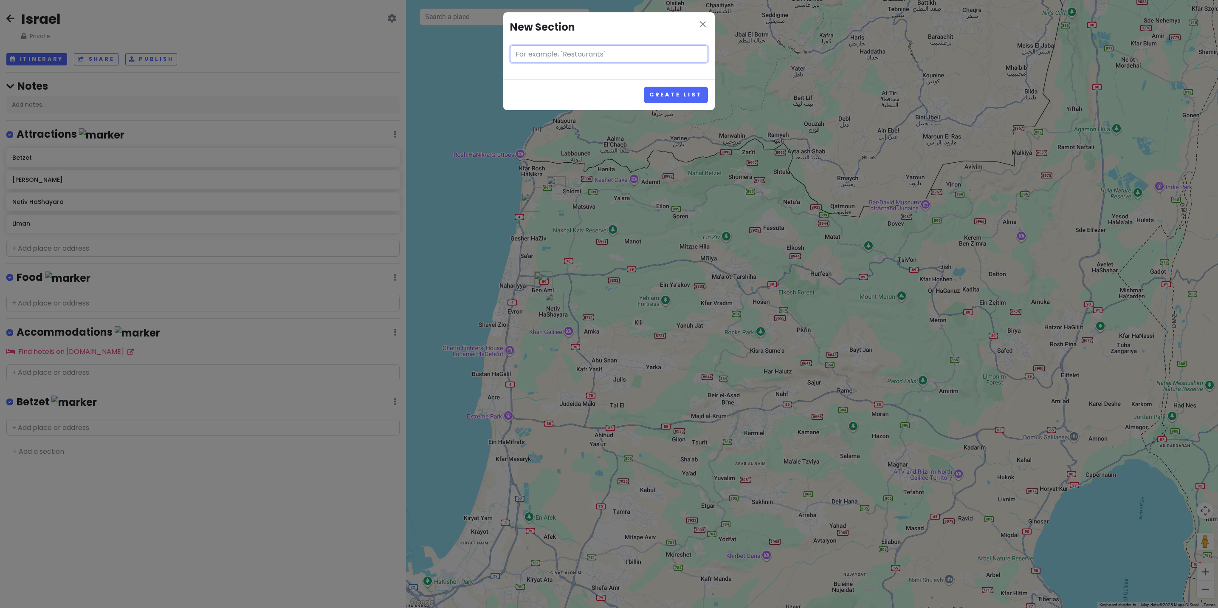
click at [588, 55] on input "text" at bounding box center [609, 53] width 198 height 17
type input "[PERSON_NAME]"
click at [671, 92] on button "Create List" at bounding box center [676, 95] width 64 height 17
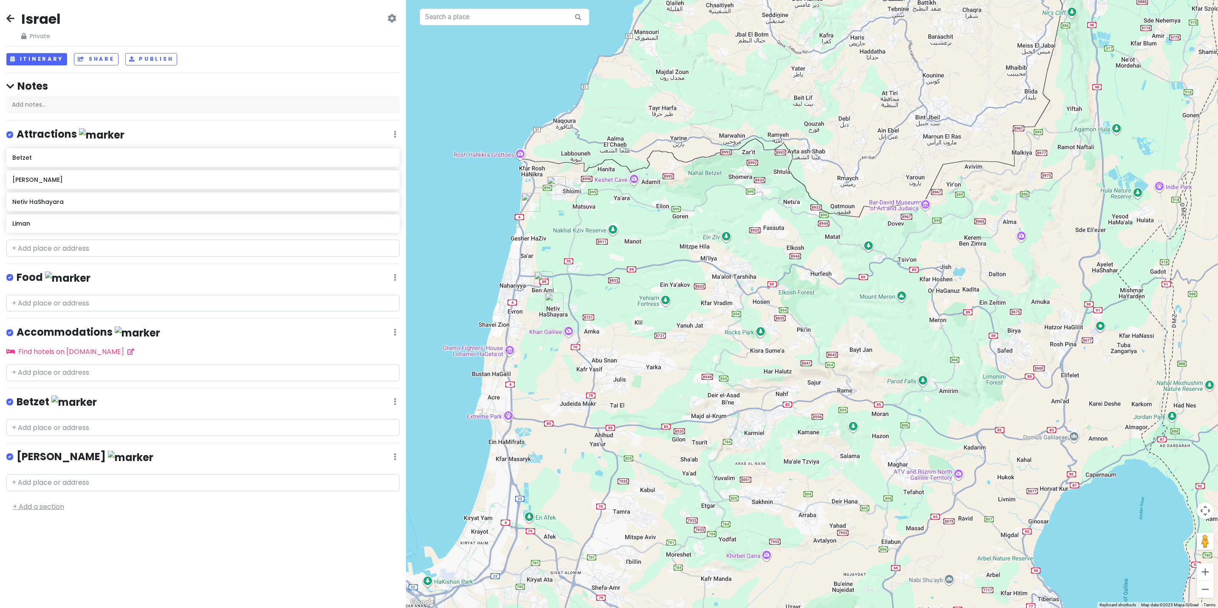
click at [54, 505] on link "+ Add a section" at bounding box center [38, 507] width 51 height 10
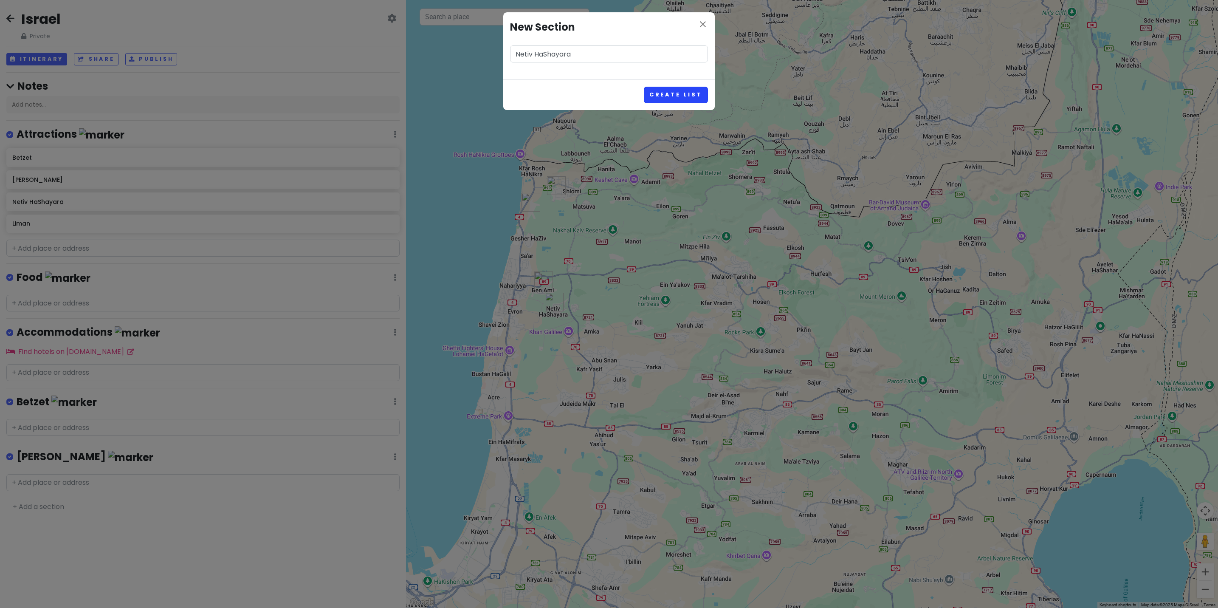
type input "Netiv HaShayara"
click at [676, 92] on button "Create List" at bounding box center [676, 95] width 64 height 17
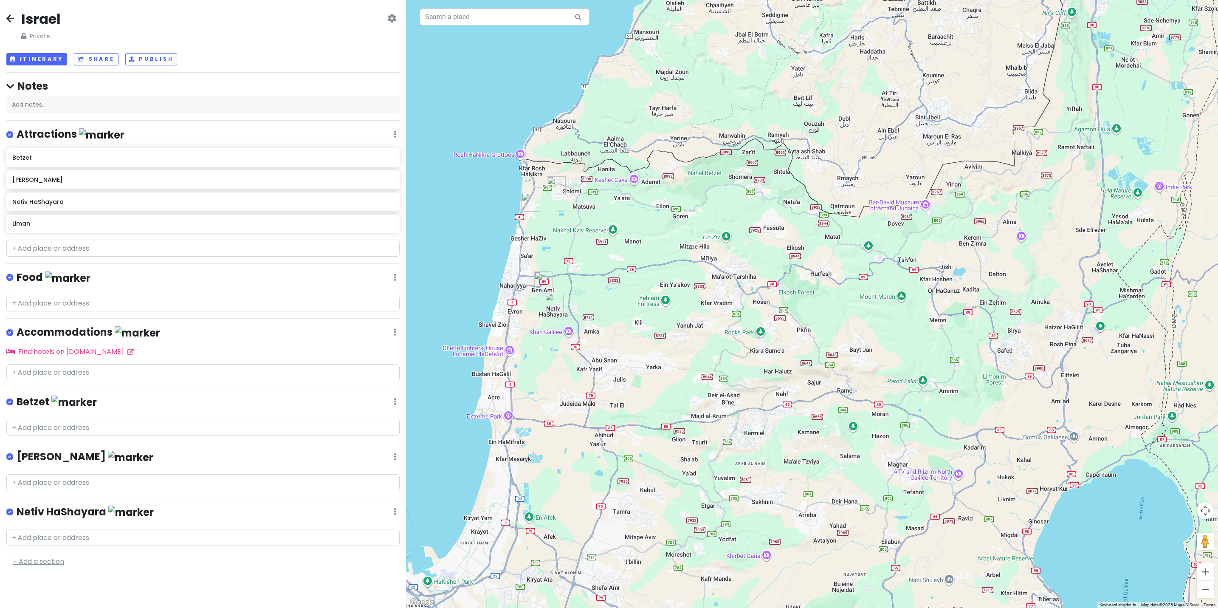
click at [56, 560] on link "+ Add a section" at bounding box center [38, 562] width 51 height 10
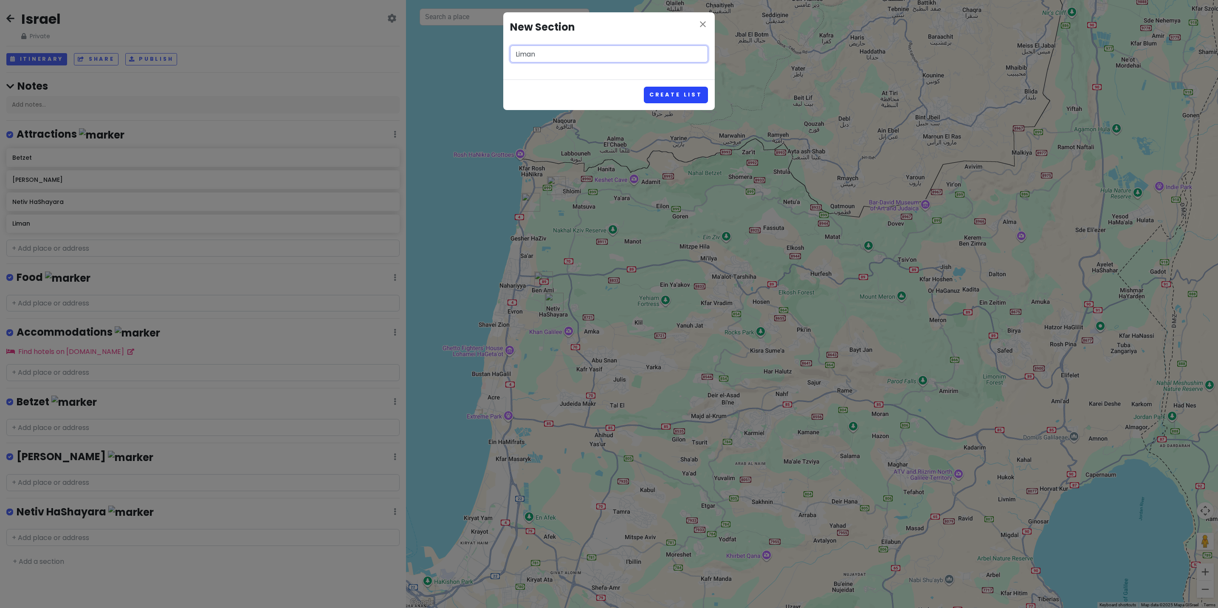
type input "Liman"
click at [674, 91] on button "Create List" at bounding box center [676, 95] width 64 height 17
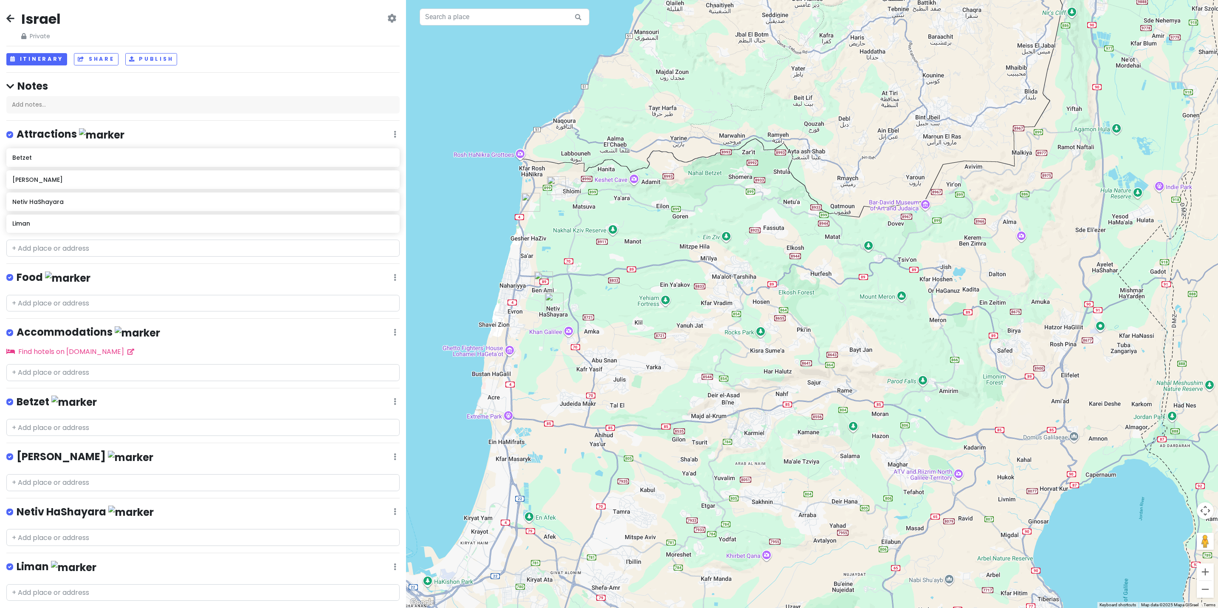
scroll to position [21, 0]
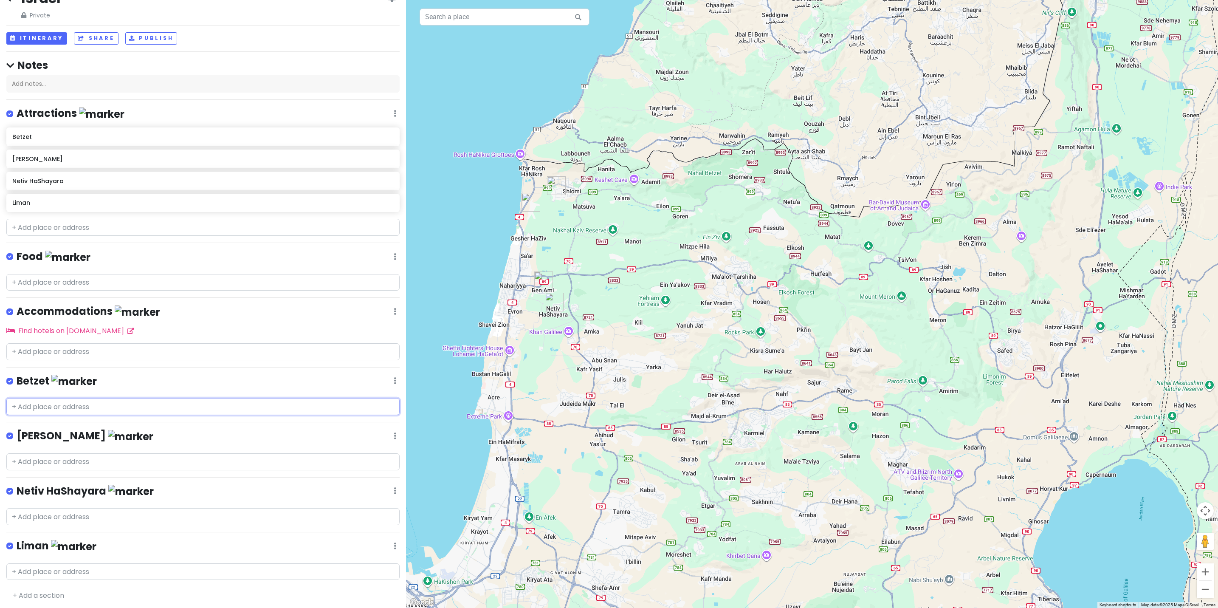
click at [79, 404] on input "text" at bounding box center [202, 406] width 393 height 17
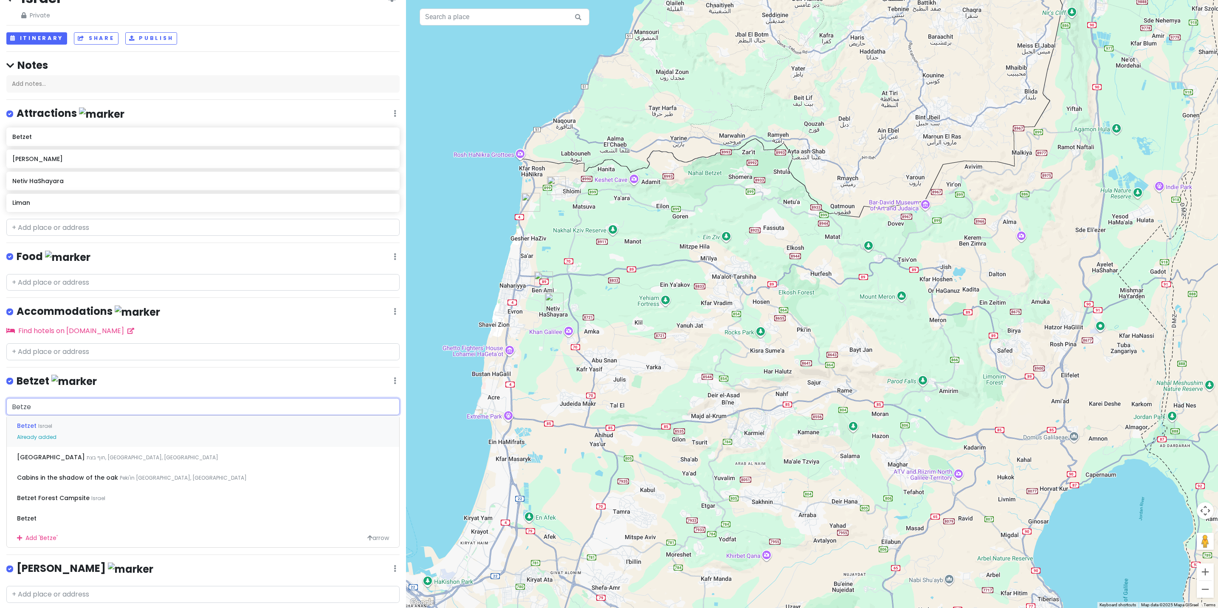
type input "Betzet"
click at [39, 422] on span "Israel" at bounding box center [45, 425] width 14 height 7
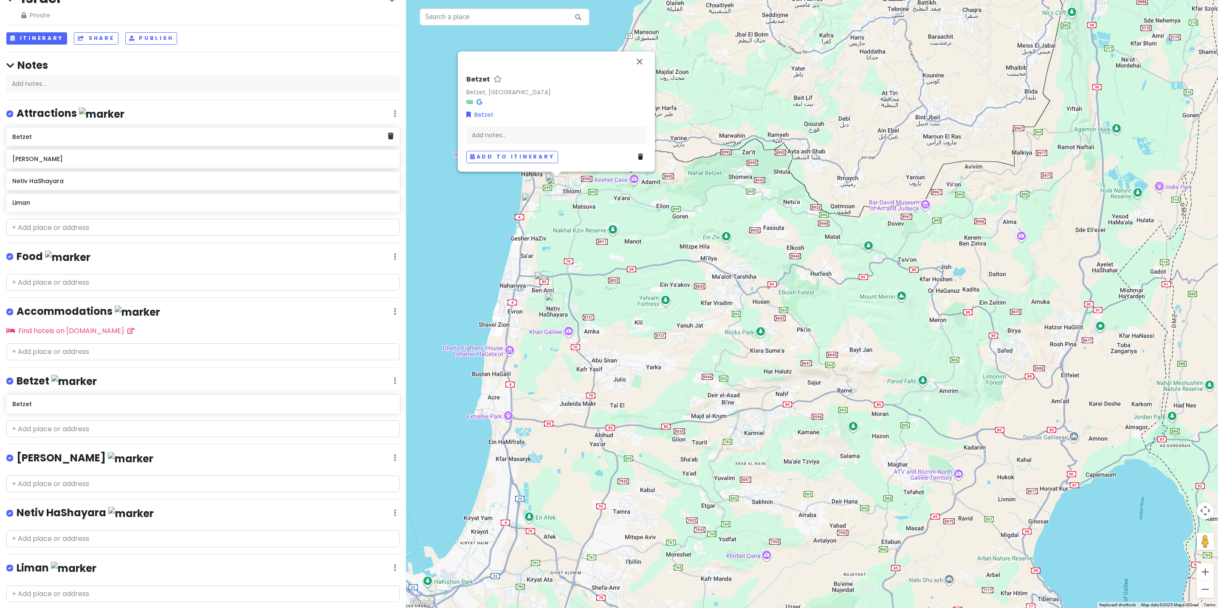
click at [83, 139] on h6 "Betzet" at bounding box center [199, 137] width 375 height 8
click at [382, 142] on div "Betzet" at bounding box center [202, 136] width 393 height 19
click at [388, 138] on icon at bounding box center [391, 136] width 6 height 7
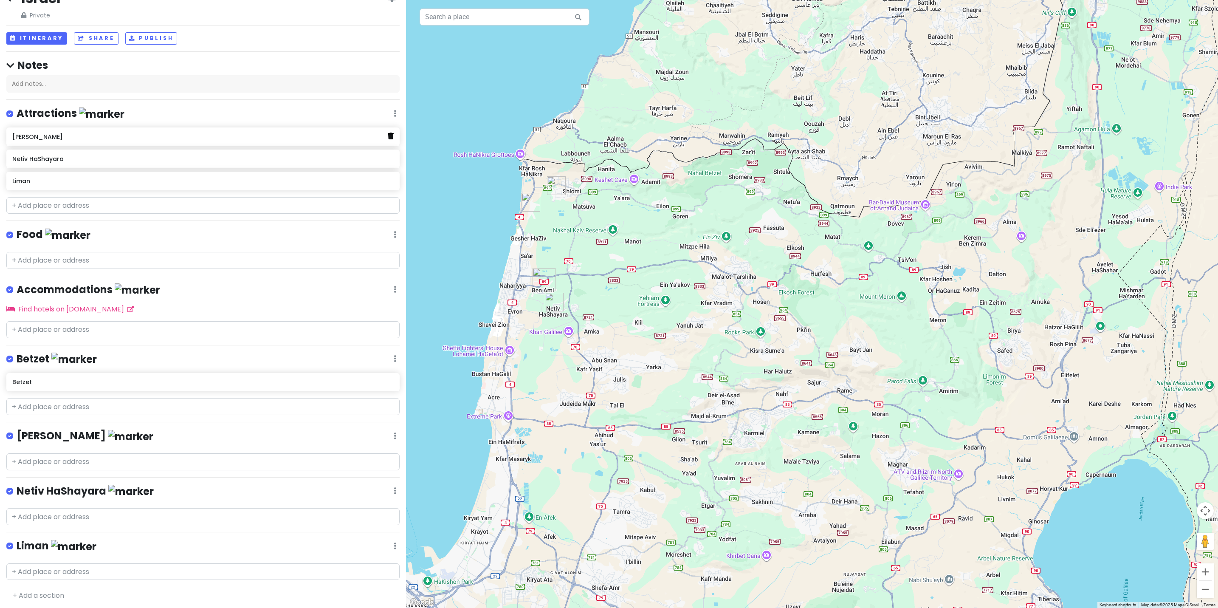
click at [388, 140] on link at bounding box center [391, 136] width 6 height 11
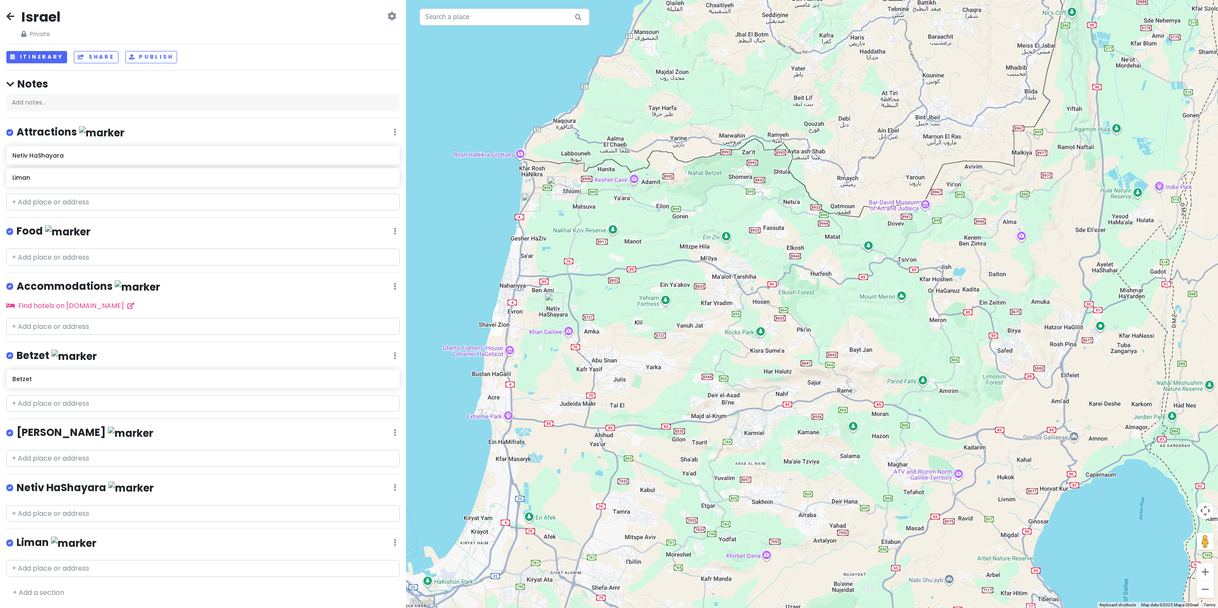
scroll to position [0, 0]
click at [78, 459] on input "text" at bounding box center [202, 460] width 393 height 17
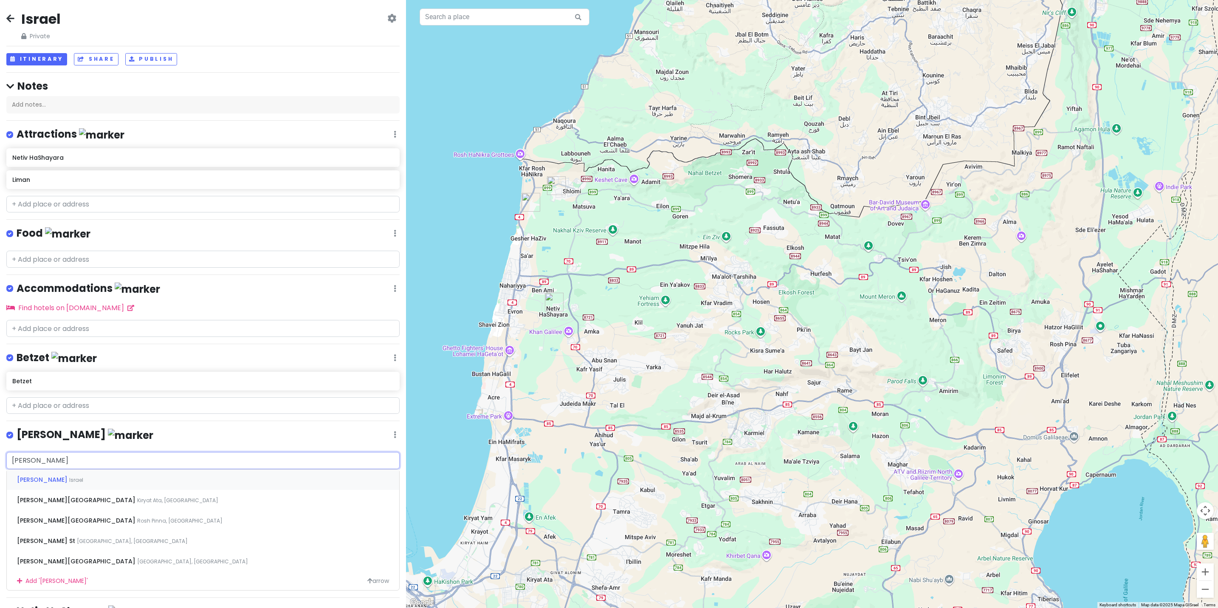
type input "[PERSON_NAME]"
click at [31, 475] on span "[PERSON_NAME]" at bounding box center [43, 479] width 52 height 8
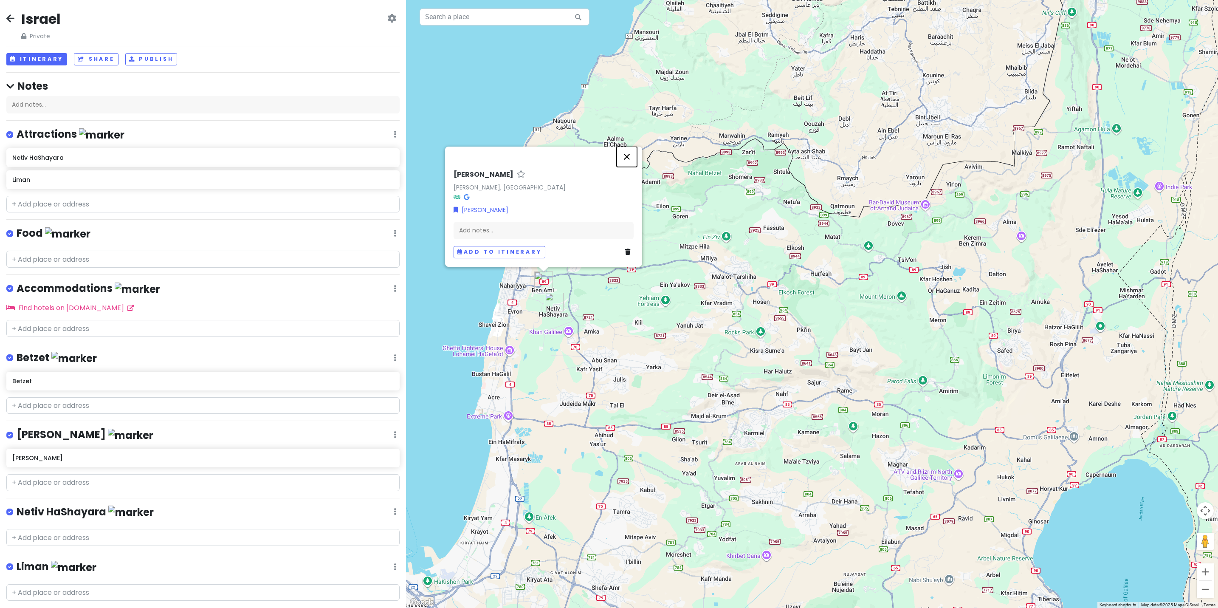
click at [628, 156] on button "Close" at bounding box center [627, 157] width 20 height 20
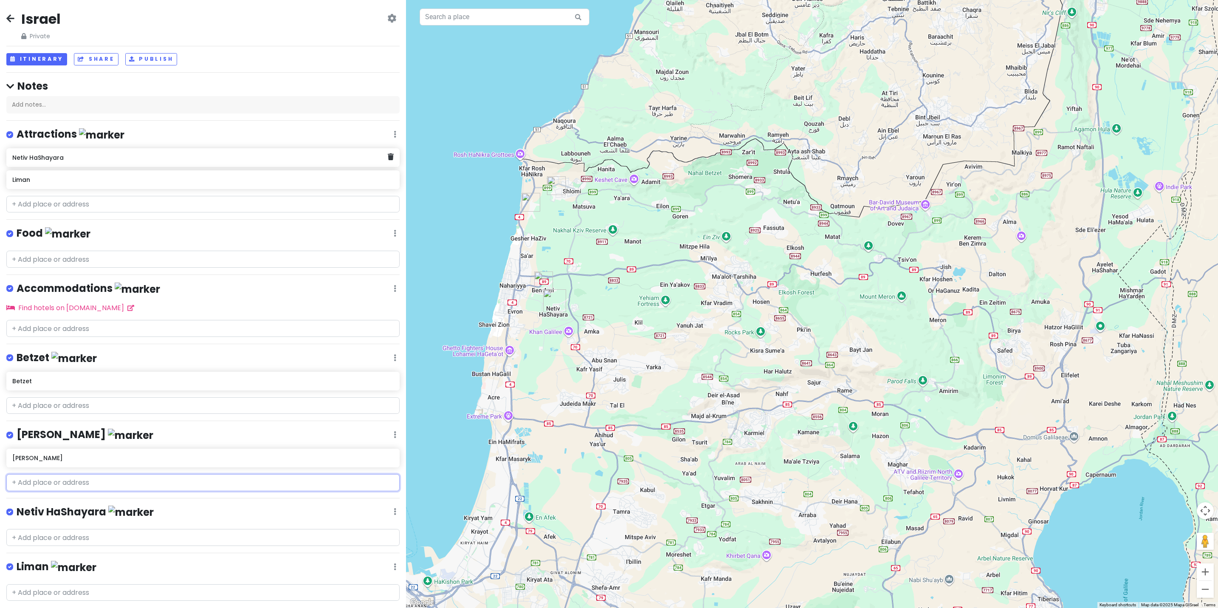
click at [70, 161] on h6 "Netiv HaShayara" at bounding box center [199, 158] width 375 height 8
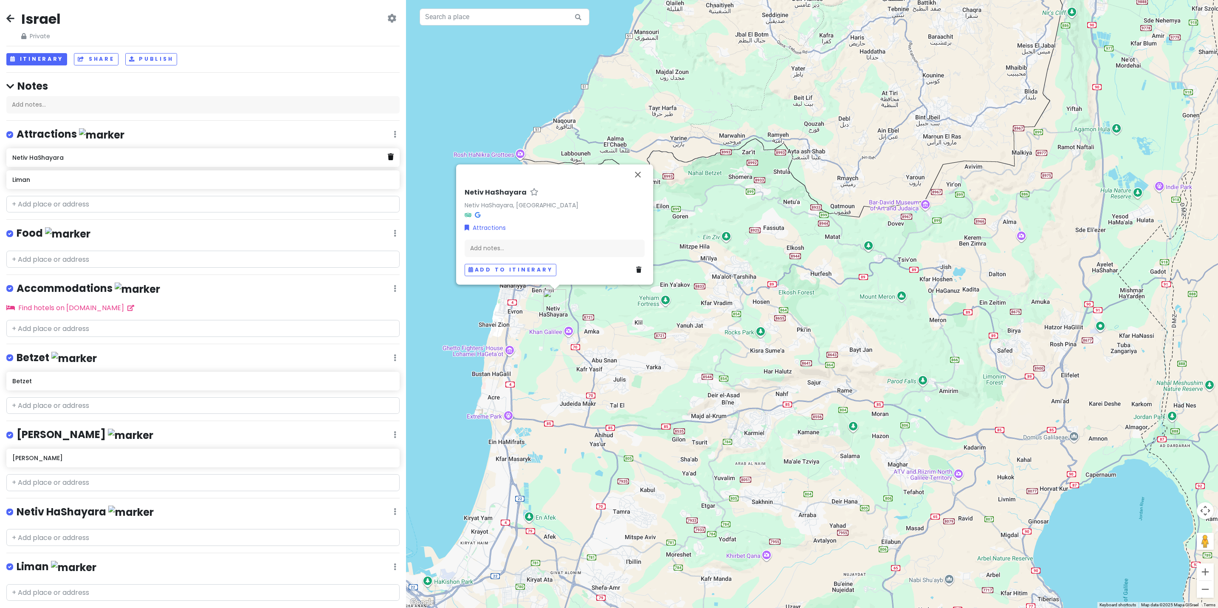
click at [388, 158] on icon at bounding box center [391, 156] width 6 height 7
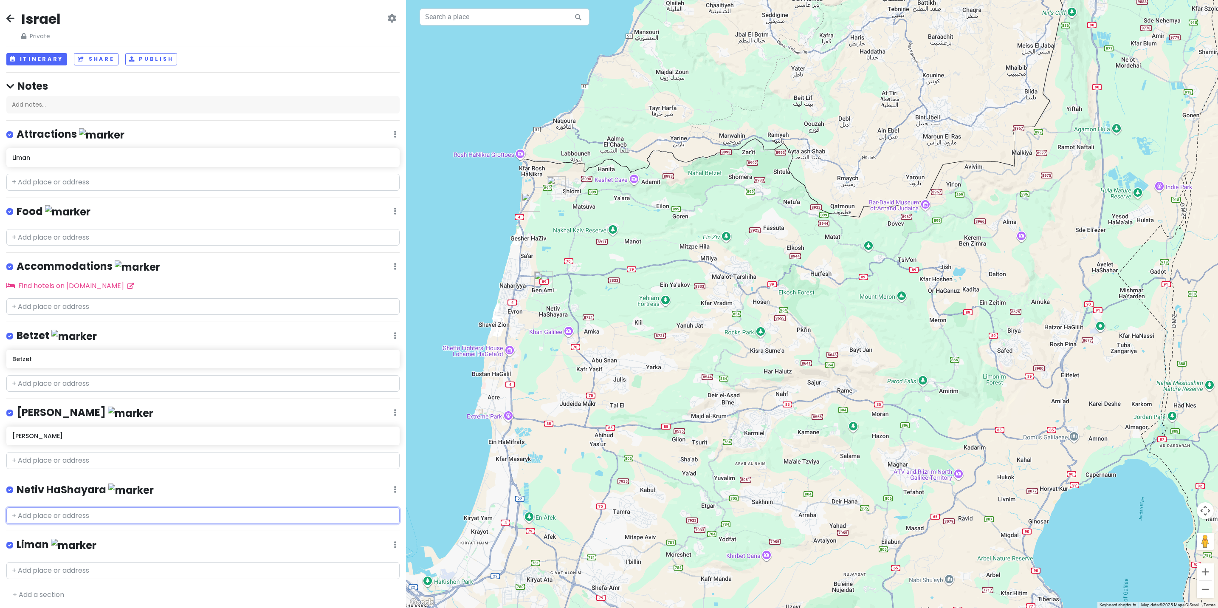
click at [105, 512] on input "text" at bounding box center [202, 515] width 393 height 17
paste input "Netiv HaShayara"
type input "Netiv HaShayara"
click at [63, 530] on span "Netiv HaShayara" at bounding box center [43, 534] width 53 height 8
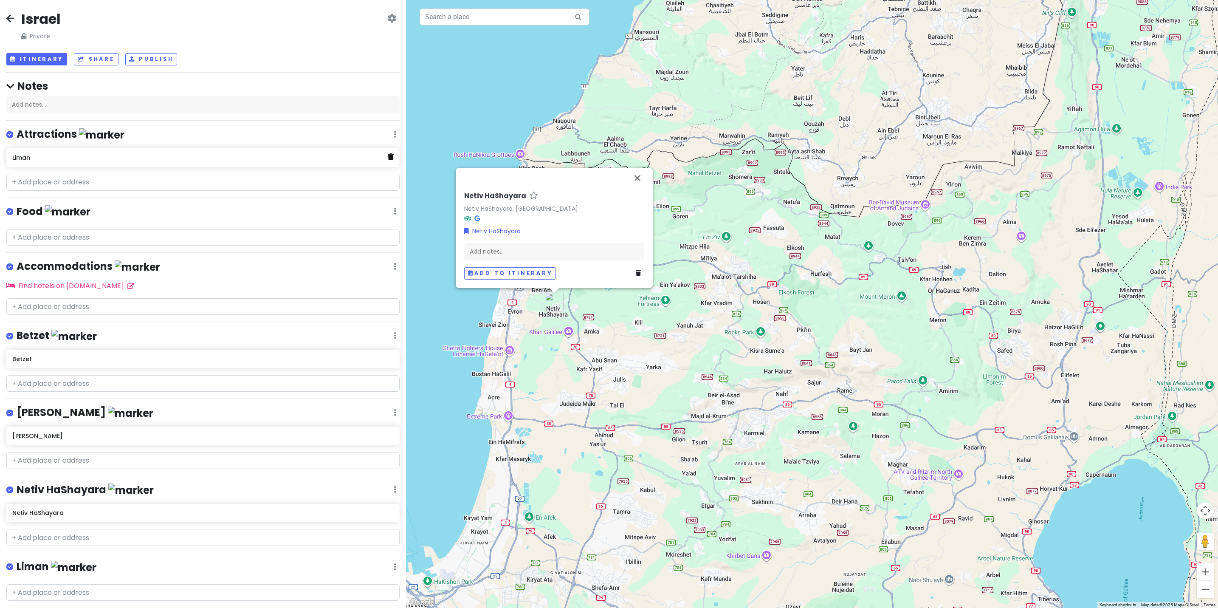
click at [388, 158] on icon at bounding box center [391, 156] width 6 height 7
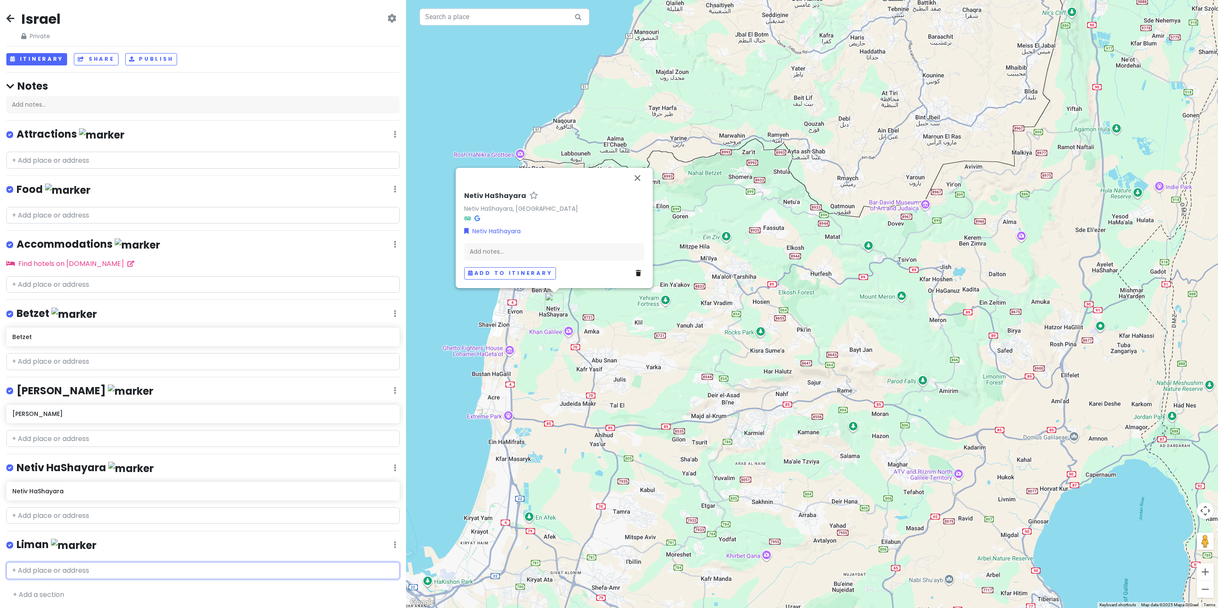
click at [71, 564] on input "text" at bounding box center [202, 570] width 393 height 17
type input "Liman"
click at [31, 586] on span "Liman" at bounding box center [27, 589] width 20 height 8
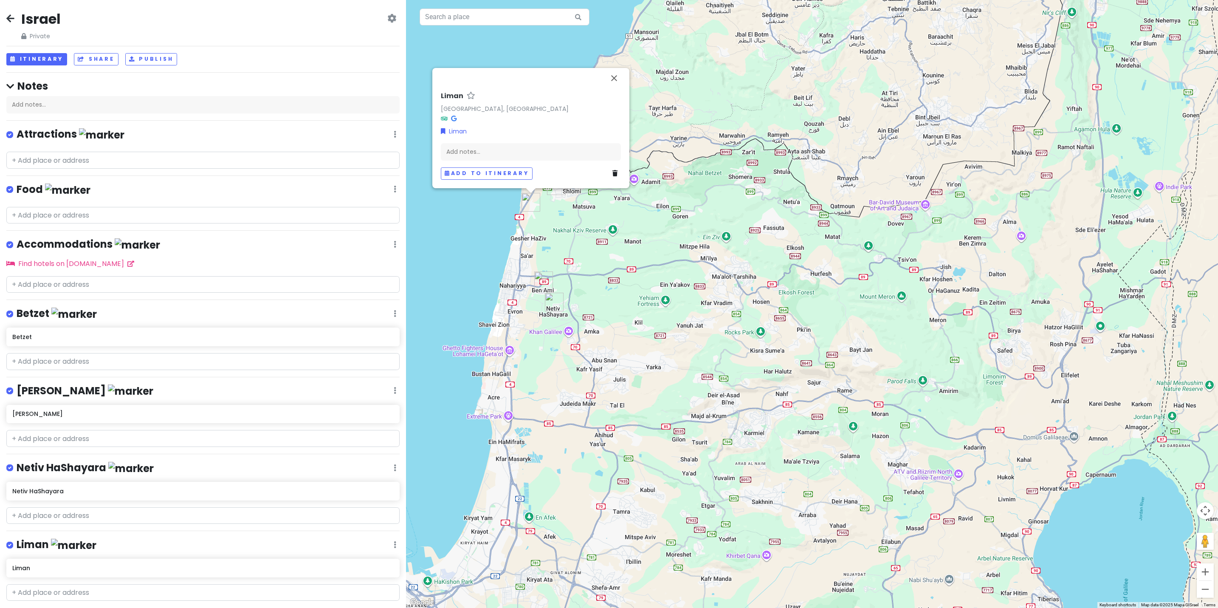
click at [394, 134] on icon at bounding box center [395, 134] width 3 height 7
click at [352, 199] on link "Delete List" at bounding box center [370, 200] width 68 height 20
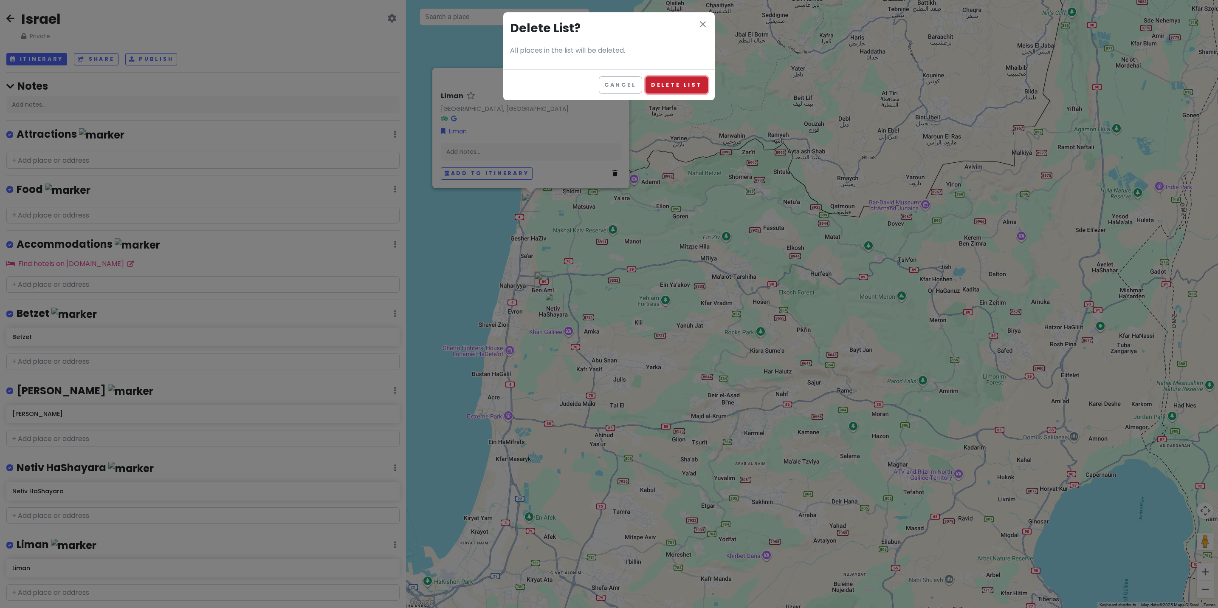
click at [697, 82] on button "Delete List" at bounding box center [677, 84] width 62 height 17
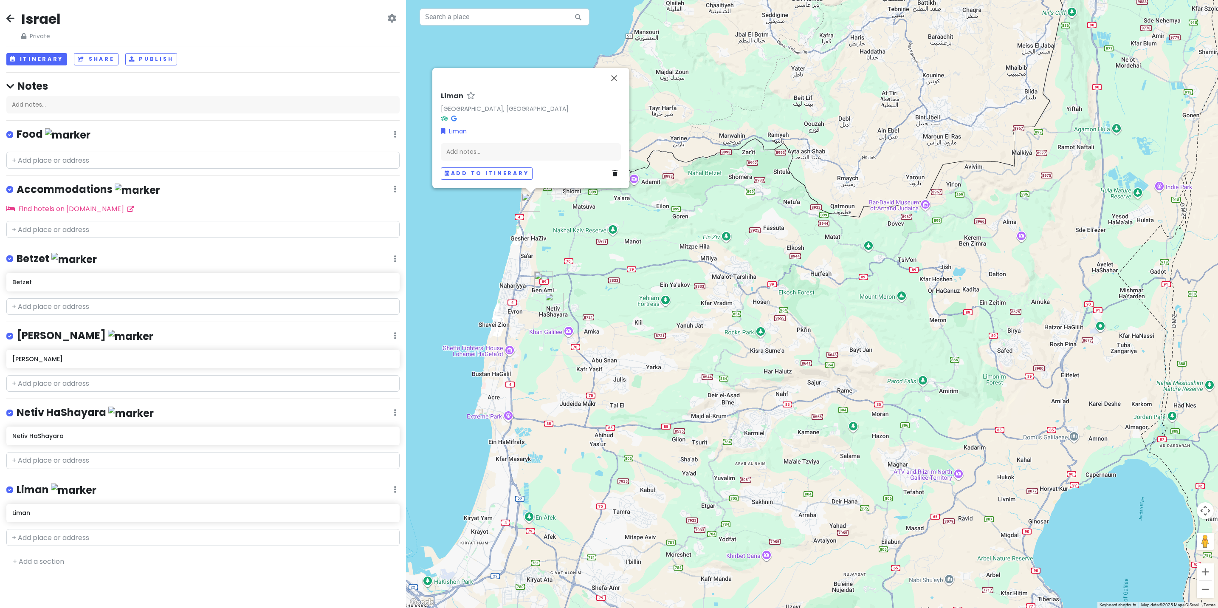
click at [395, 133] on icon at bounding box center [395, 134] width 3 height 7
click at [371, 201] on link "Delete List" at bounding box center [370, 200] width 68 height 20
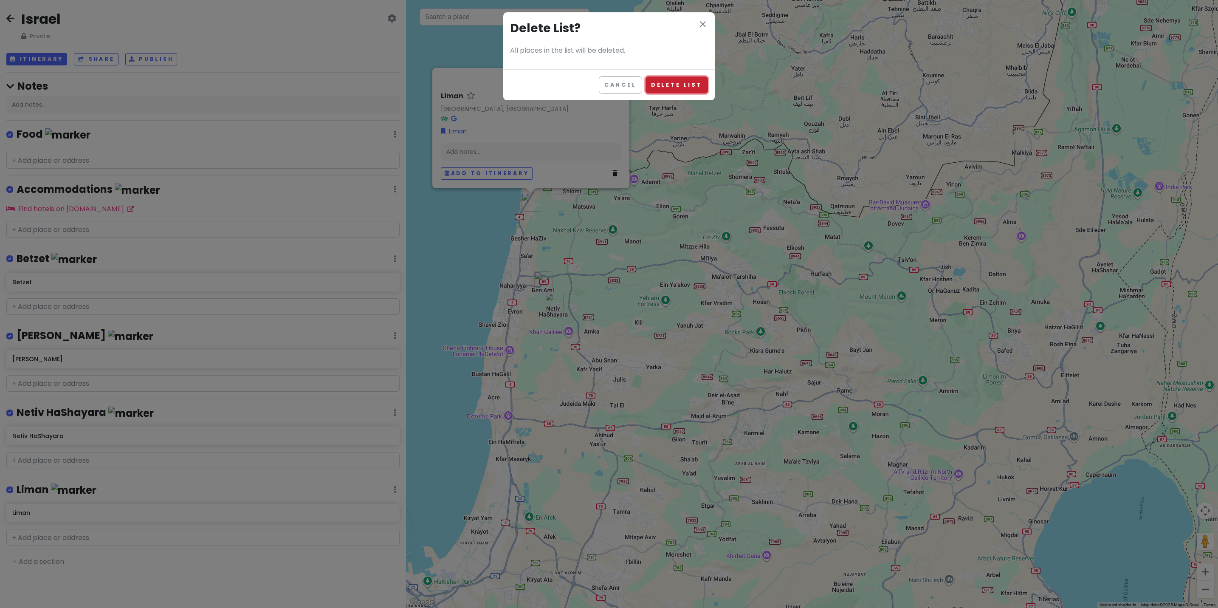
click at [681, 82] on button "Delete List" at bounding box center [677, 84] width 62 height 17
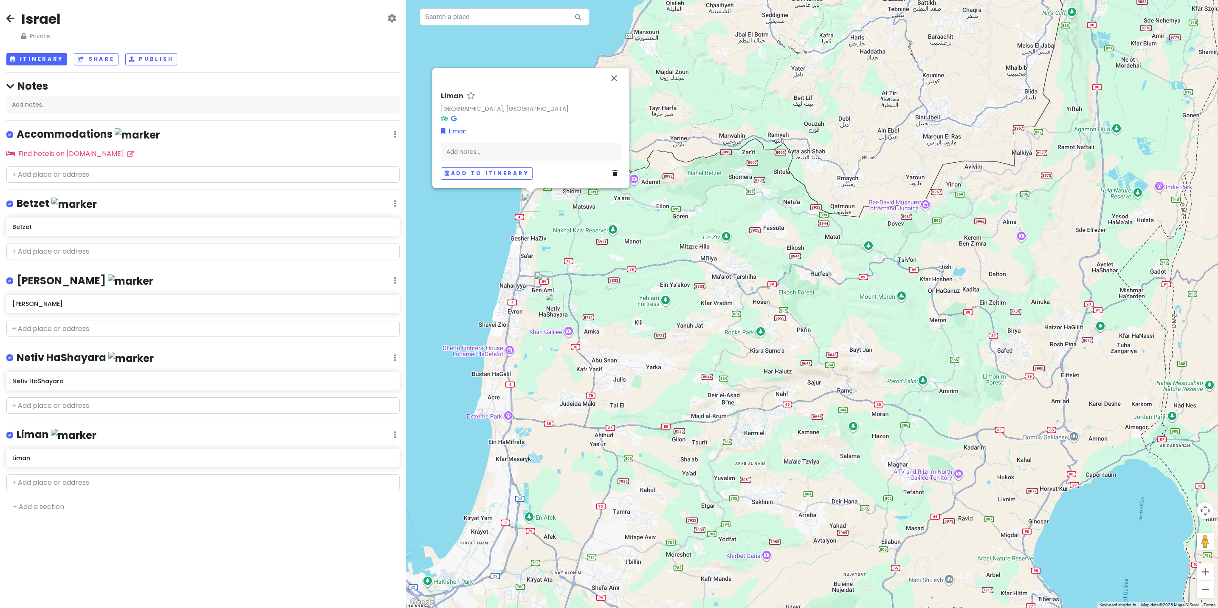
click at [397, 134] on div "Accommodations Edit Reorder Delete List" at bounding box center [202, 135] width 393 height 17
click at [395, 134] on icon at bounding box center [395, 134] width 3 height 7
click at [379, 199] on link "Delete List" at bounding box center [370, 200] width 68 height 20
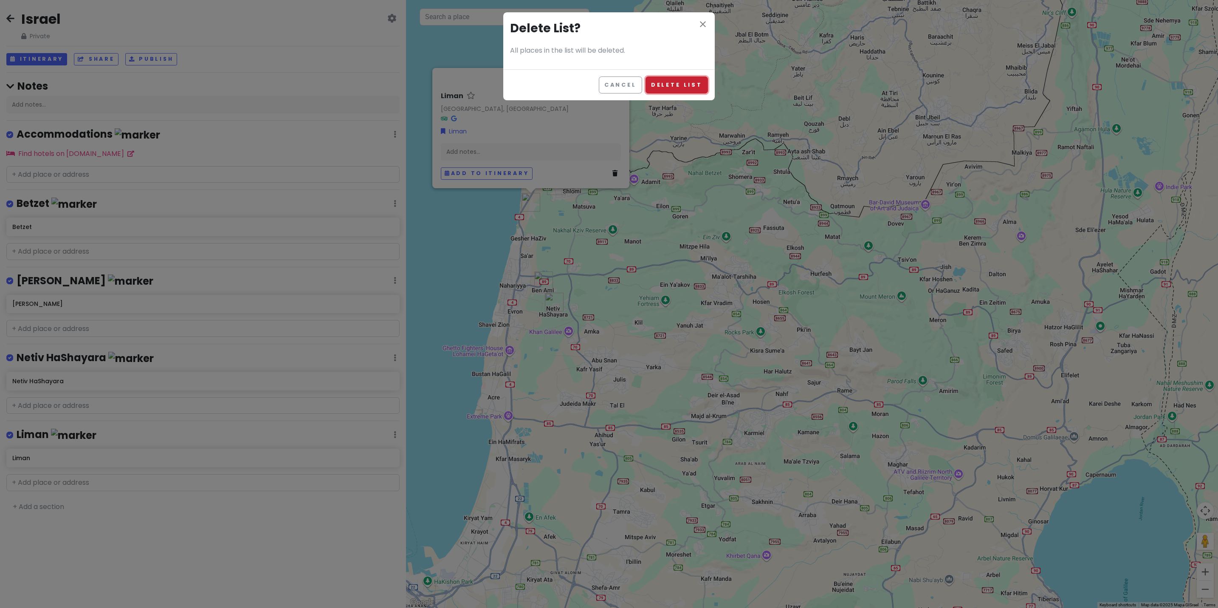
click at [686, 81] on button "Delete List" at bounding box center [677, 84] width 62 height 17
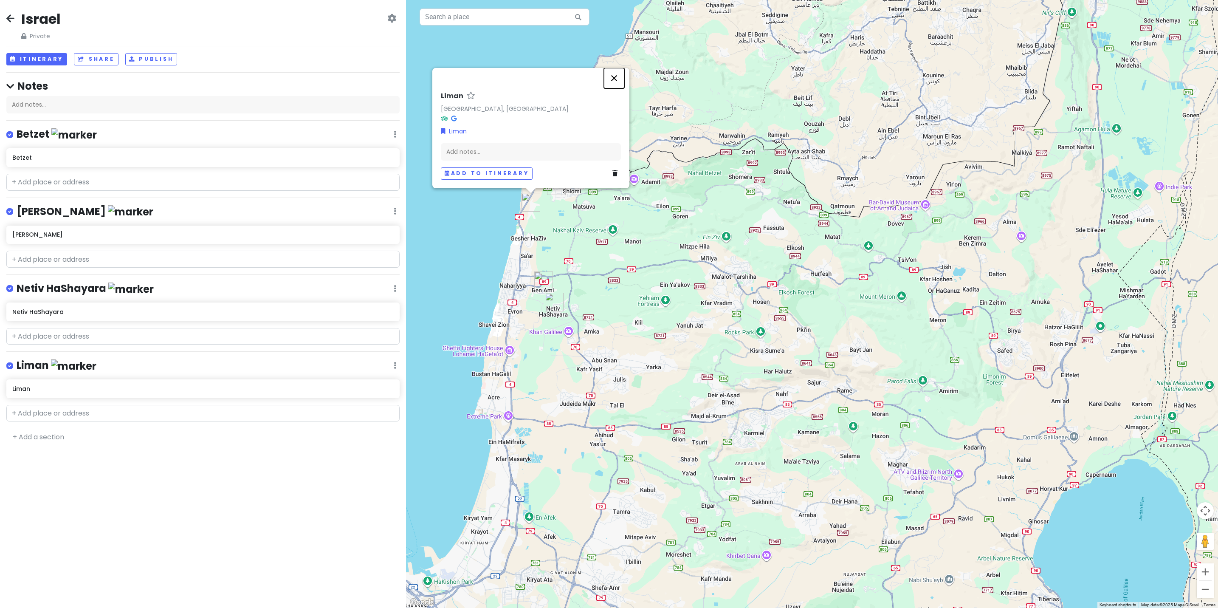
click at [613, 78] on button "Close" at bounding box center [614, 78] width 20 height 20
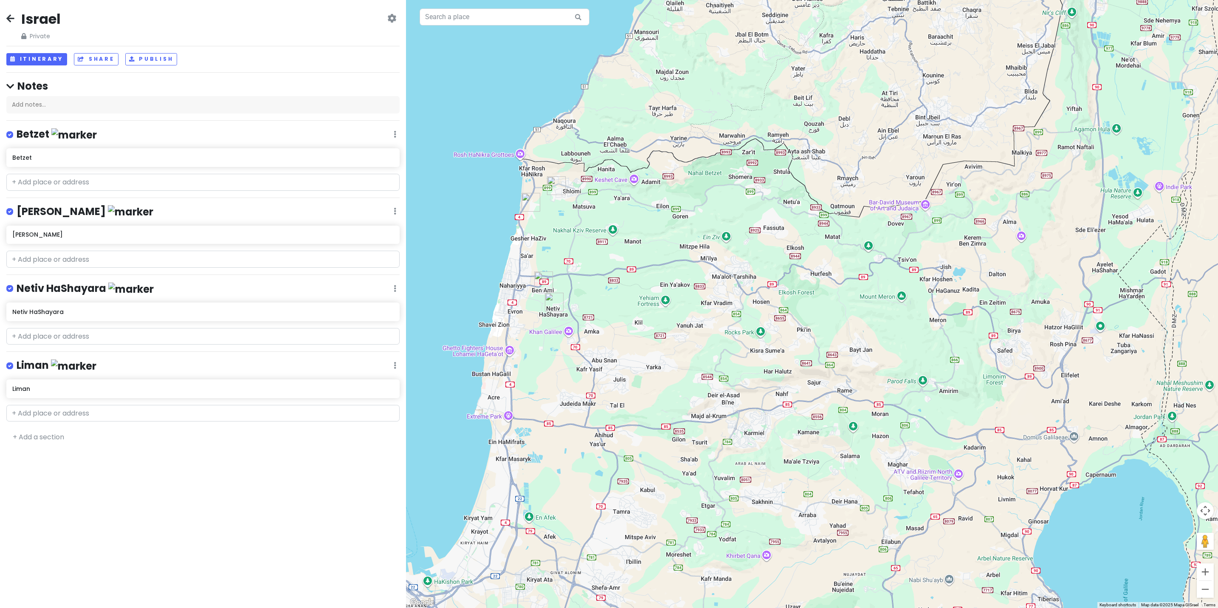
click at [119, 462] on div "Israel Private Change Dates Make a Copy Delete Trip Go Pro ⚡️ Give Feedback 💡 S…" at bounding box center [203, 304] width 406 height 608
